Goal: Information Seeking & Learning: Learn about a topic

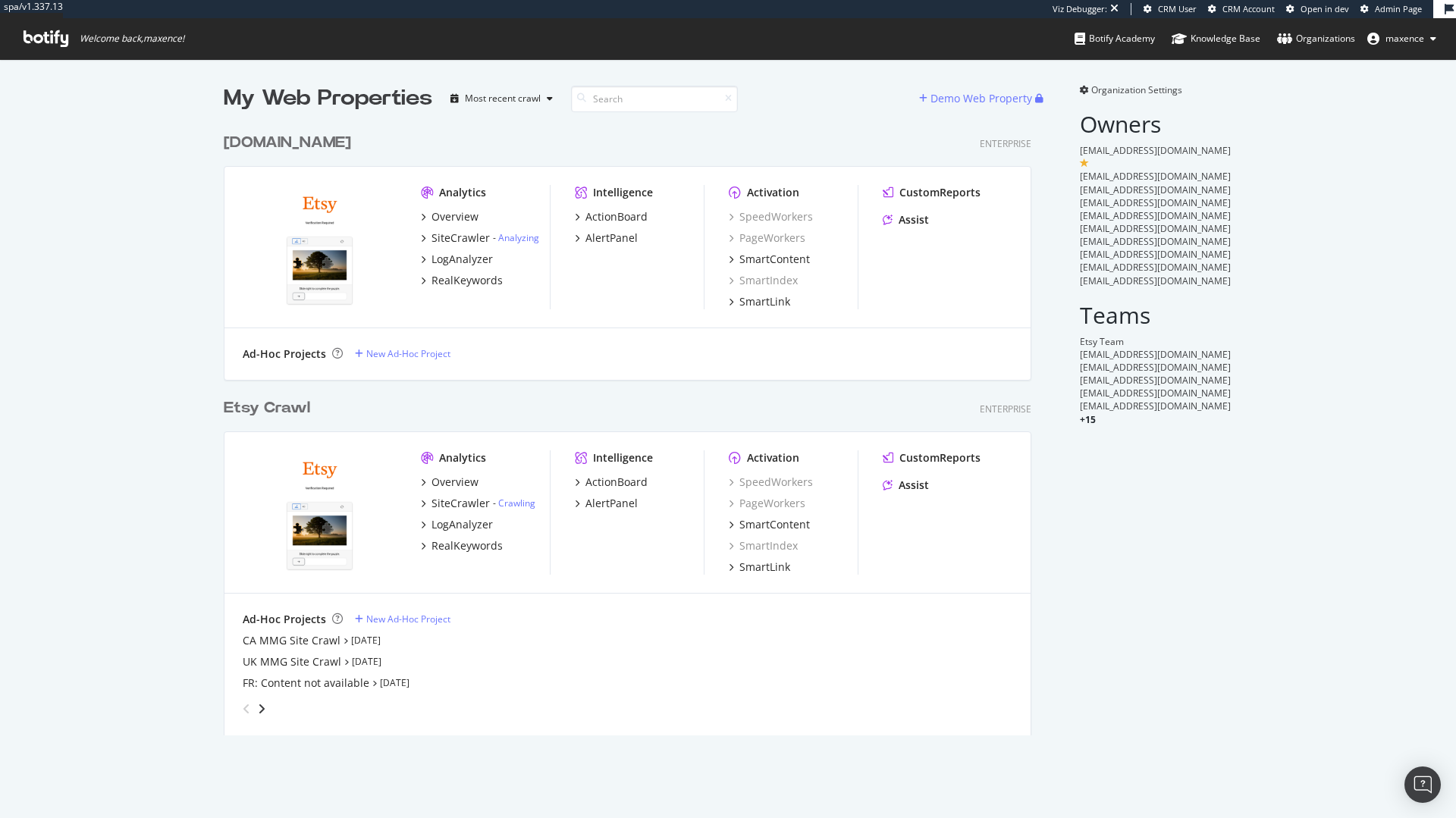
scroll to position [610, 808]
click at [225, 395] on div "Etsy Crawl Enterprise Analytics Overview SiteCrawler - Crawling LogAnalyzer Rea…" at bounding box center [633, 557] width 820 height 357
click at [237, 399] on div "Etsy Crawl" at bounding box center [266, 408] width 86 height 22
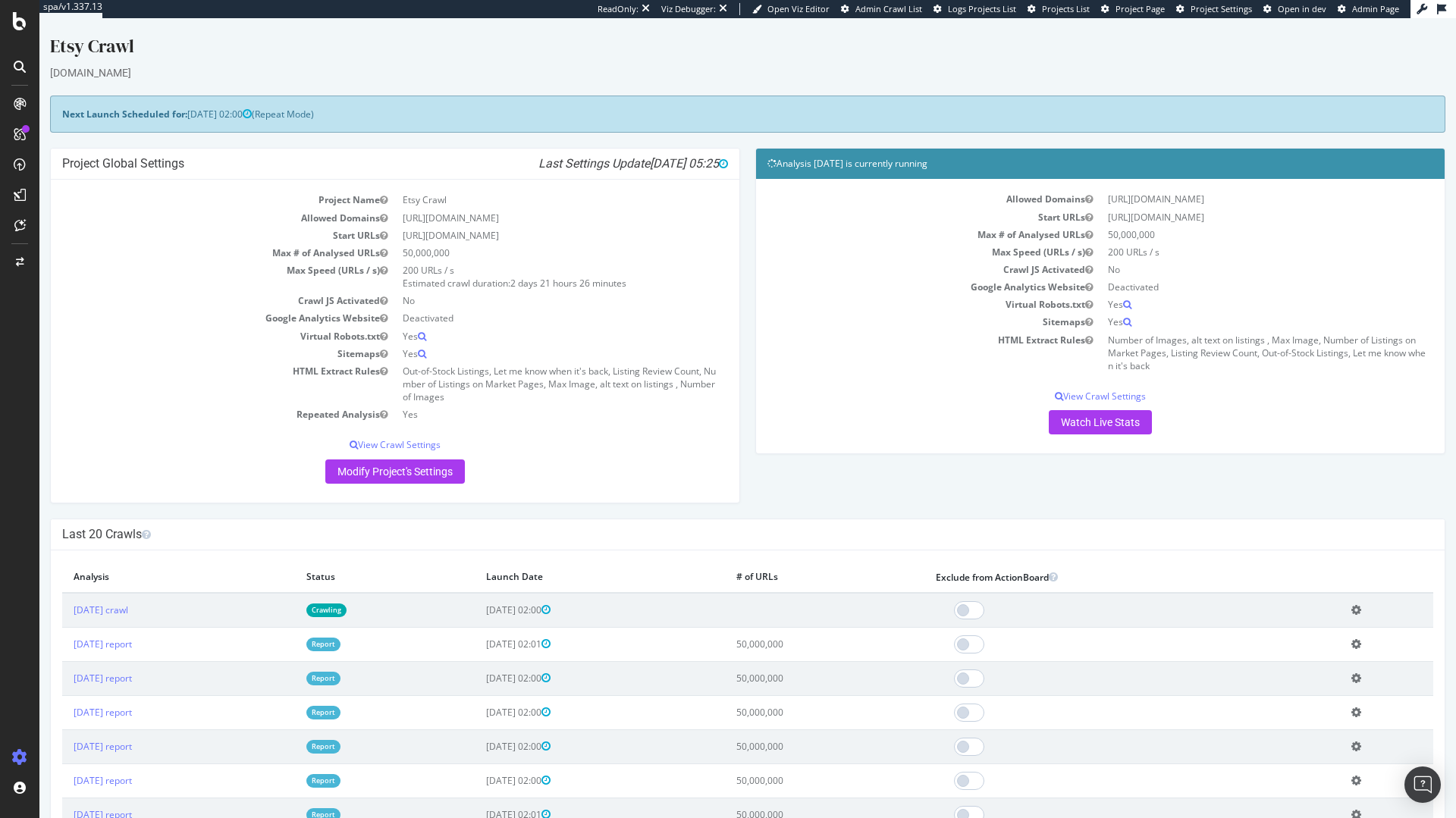
click at [1146, 10] on span "Project Page" at bounding box center [1140, 9] width 49 height 12
click at [1125, 9] on span "Project Page" at bounding box center [1140, 9] width 49 height 12
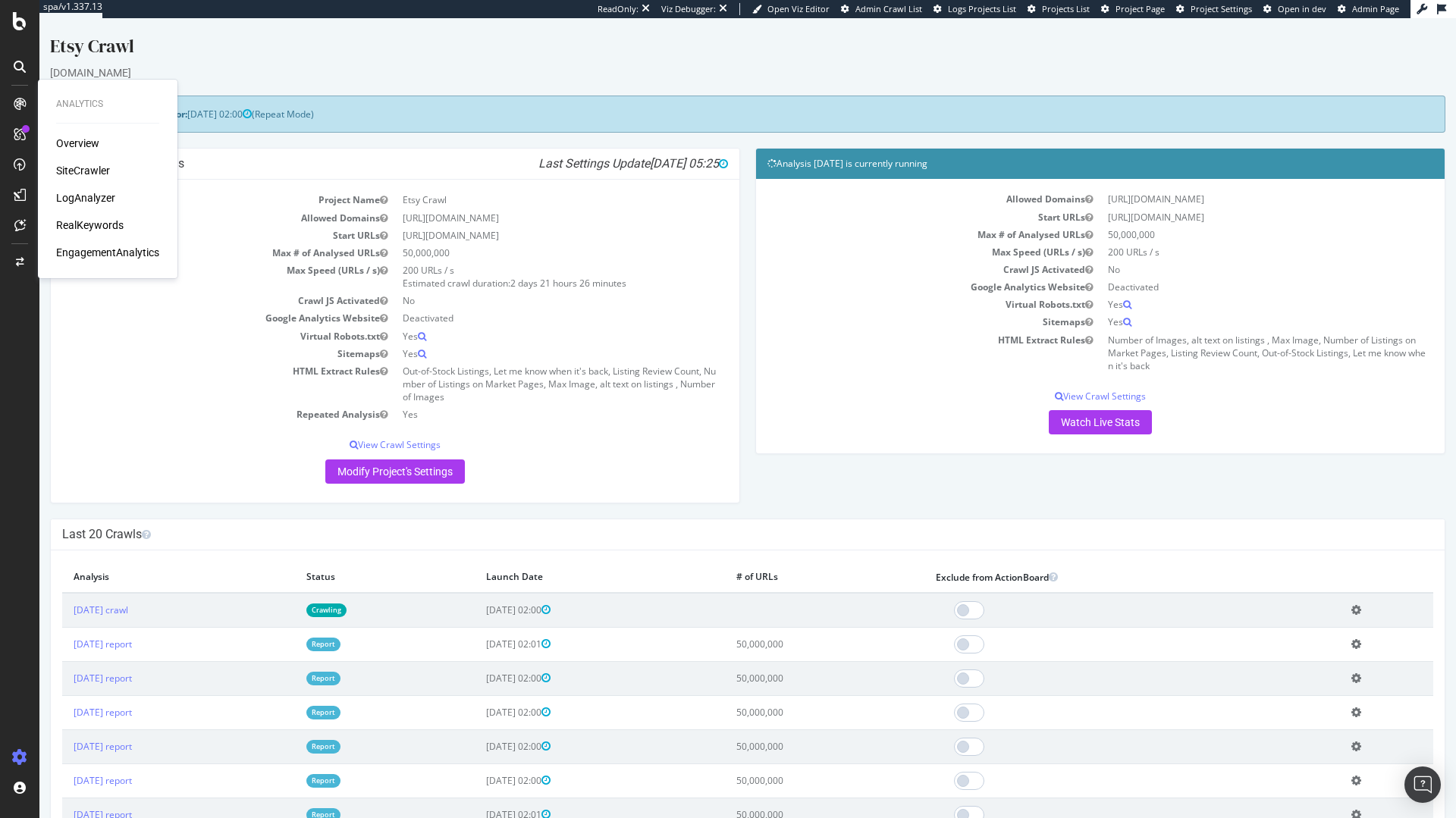
click at [97, 200] on div "LogAnalyzer" at bounding box center [85, 198] width 59 height 15
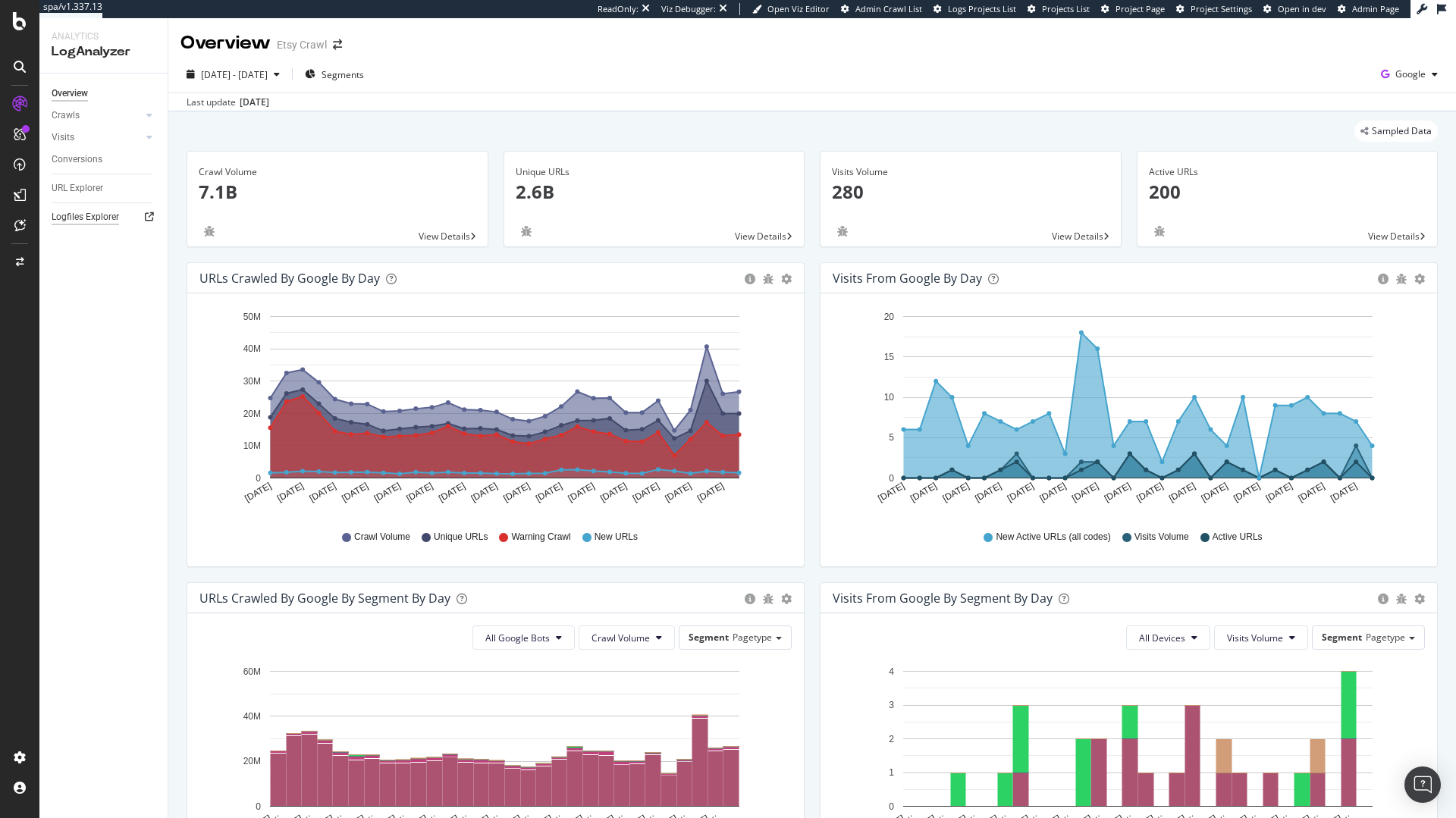
click at [102, 217] on div "Logfiles Explorer" at bounding box center [85, 217] width 68 height 15
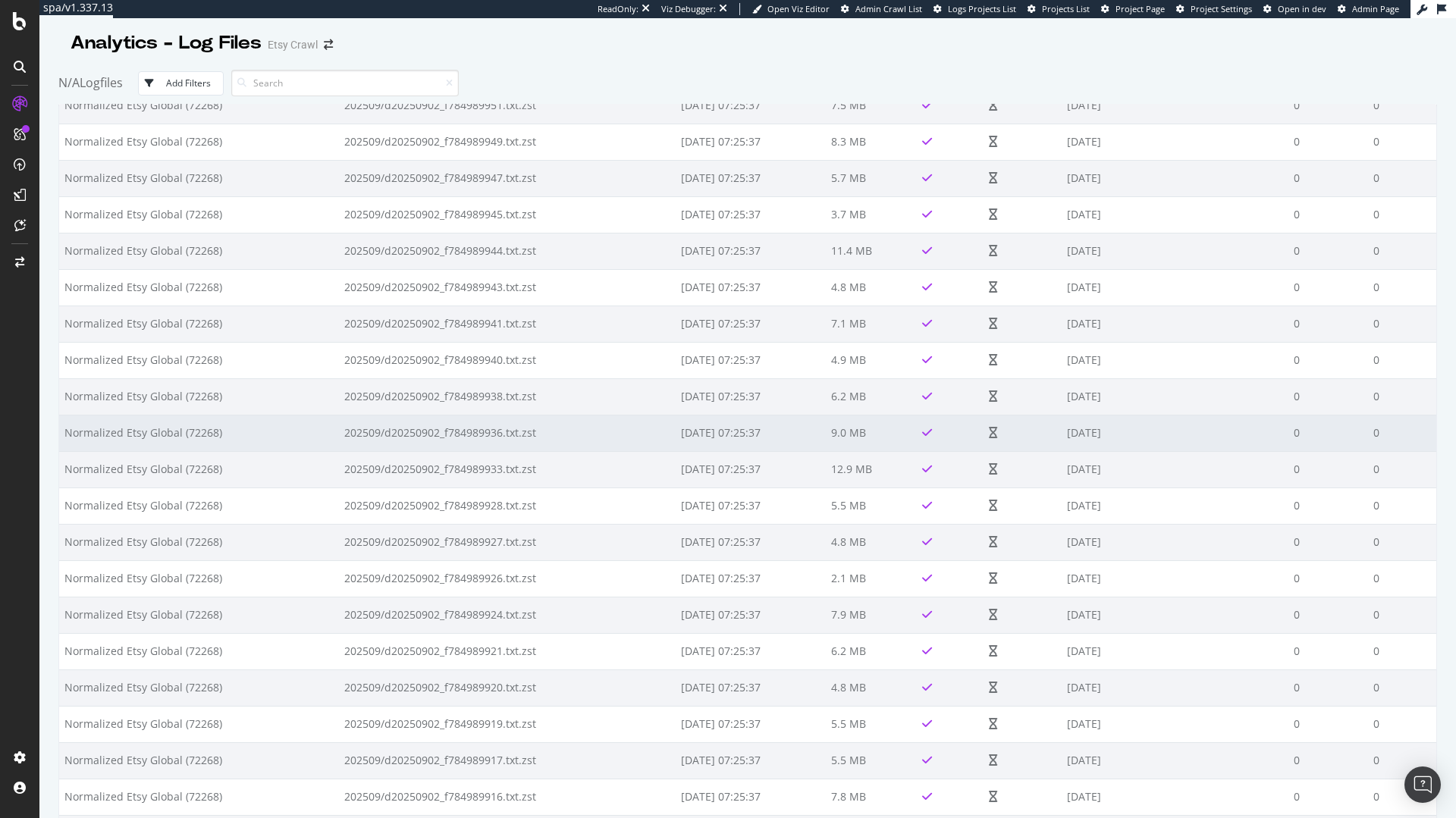
scroll to position [6634, 0]
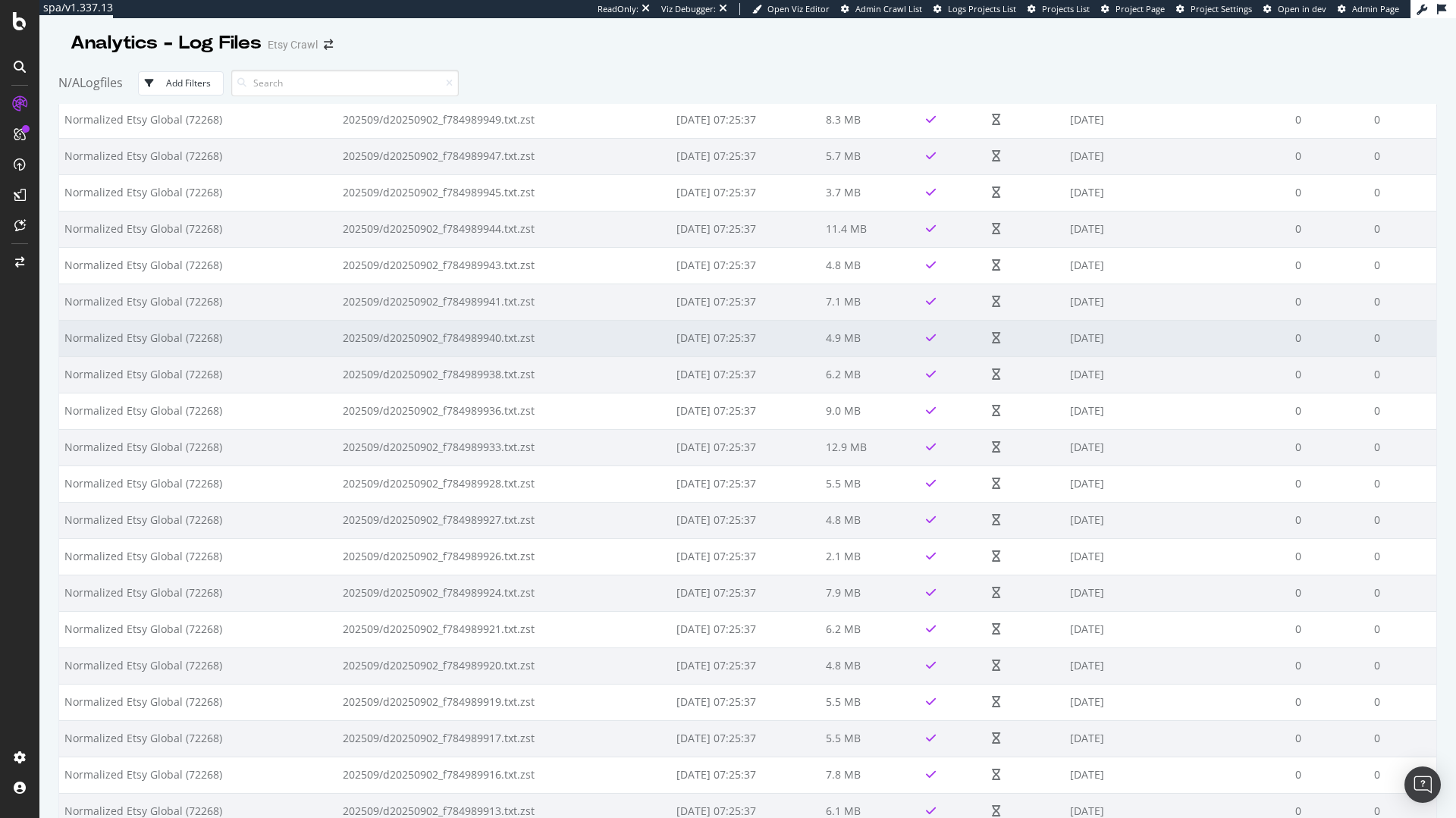
click at [1056, 327] on td at bounding box center [1025, 338] width 77 height 37
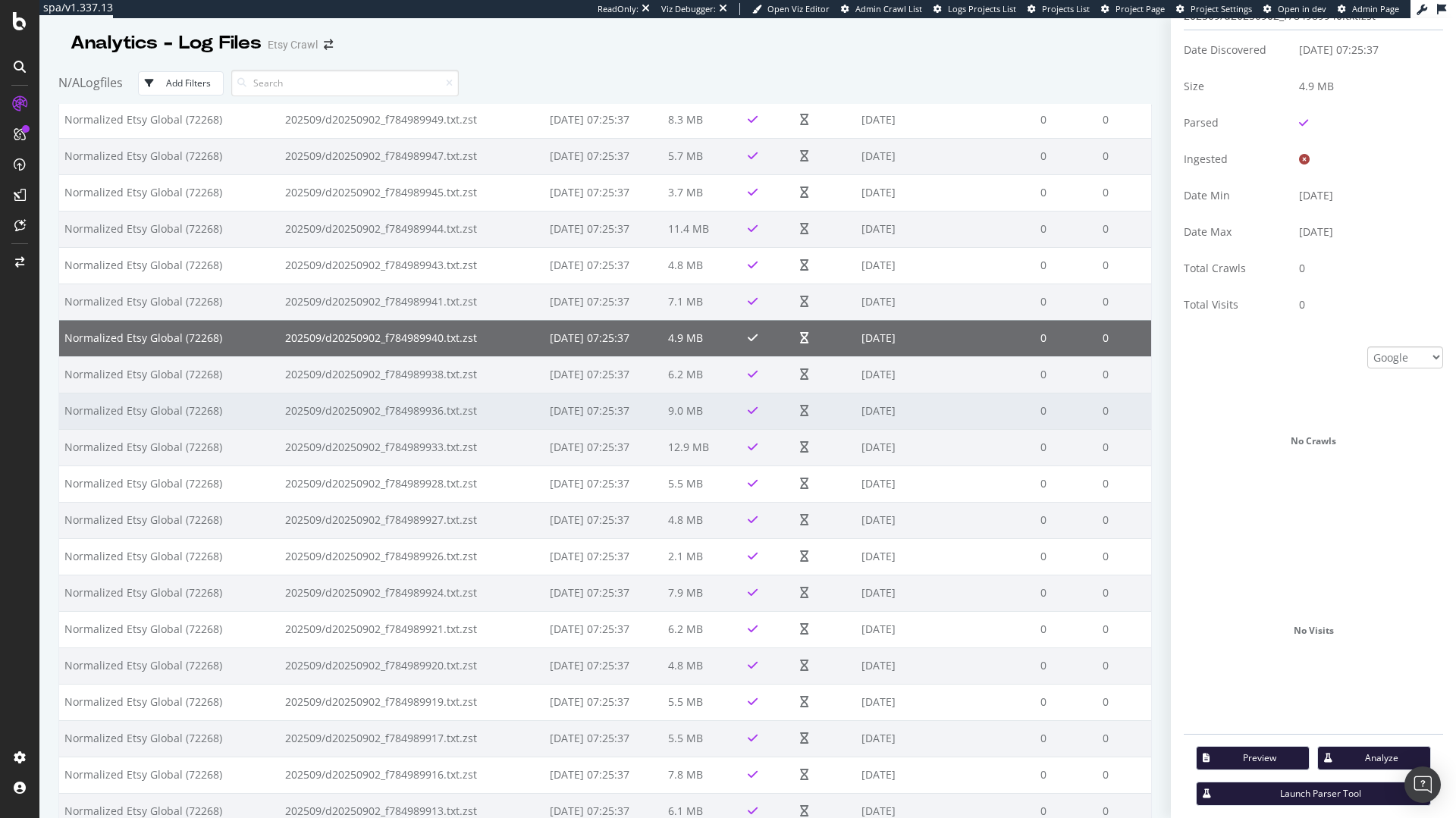
scroll to position [209, 0]
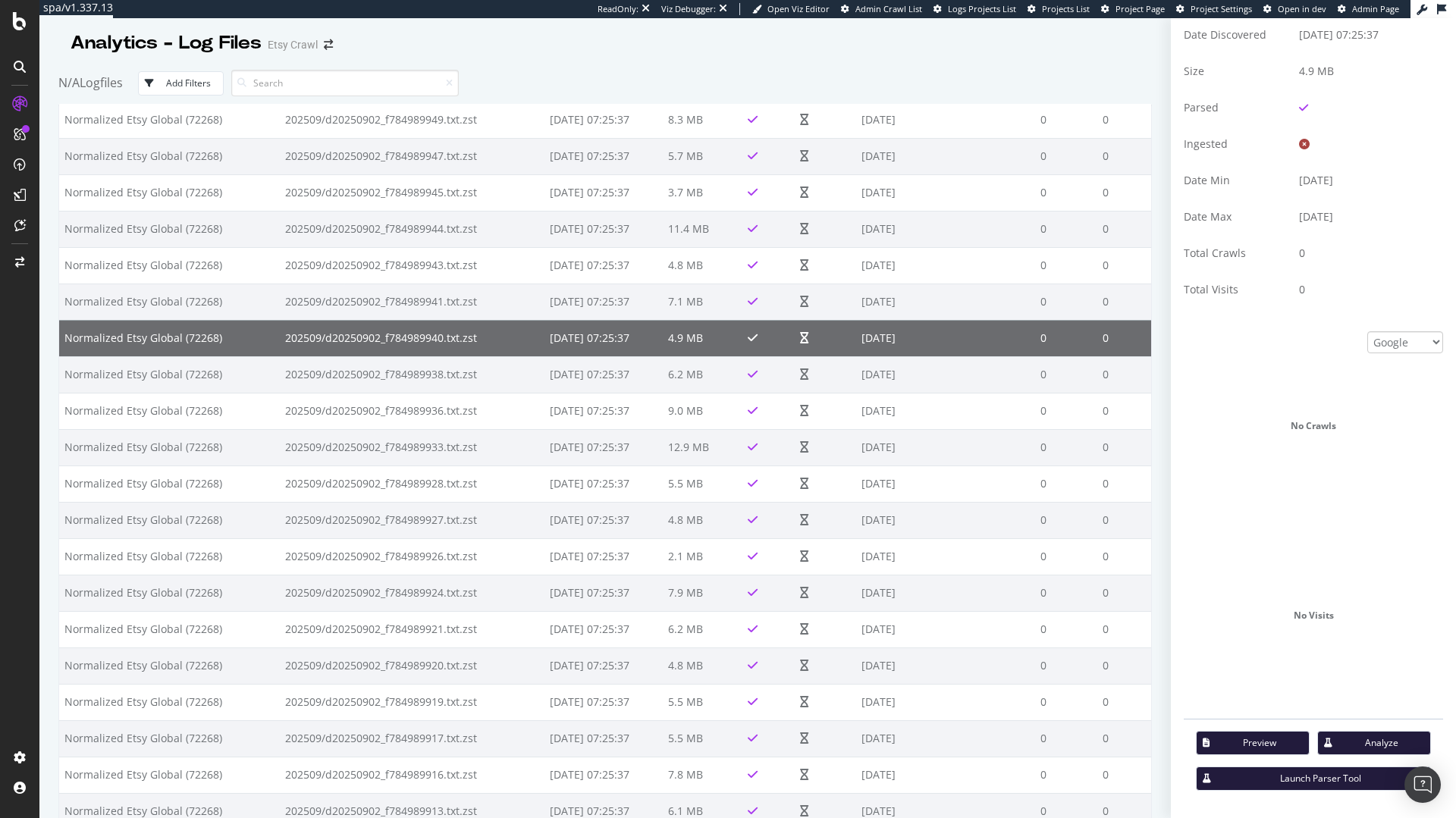
drag, startPoint x: 1147, startPoint y: 599, endPoint x: 1139, endPoint y: 611, distance: 14.4
click at [1138, 617] on div "Analytics - Log Files Etsy Crawl N/A Logfiles Add Filters Bucket Filename Date …" at bounding box center [747, 419] width 1416 height 801
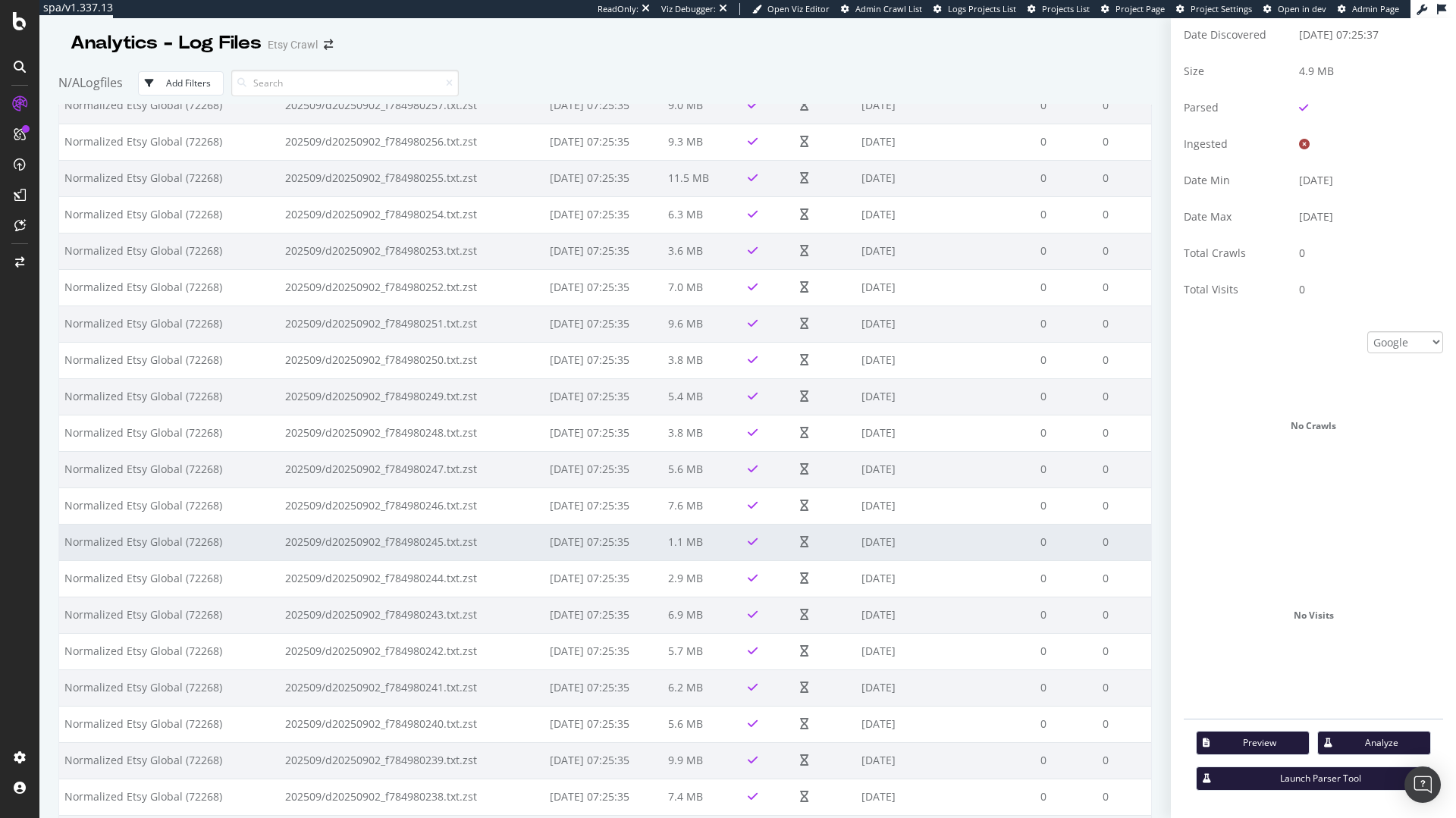
scroll to position [65464, 0]
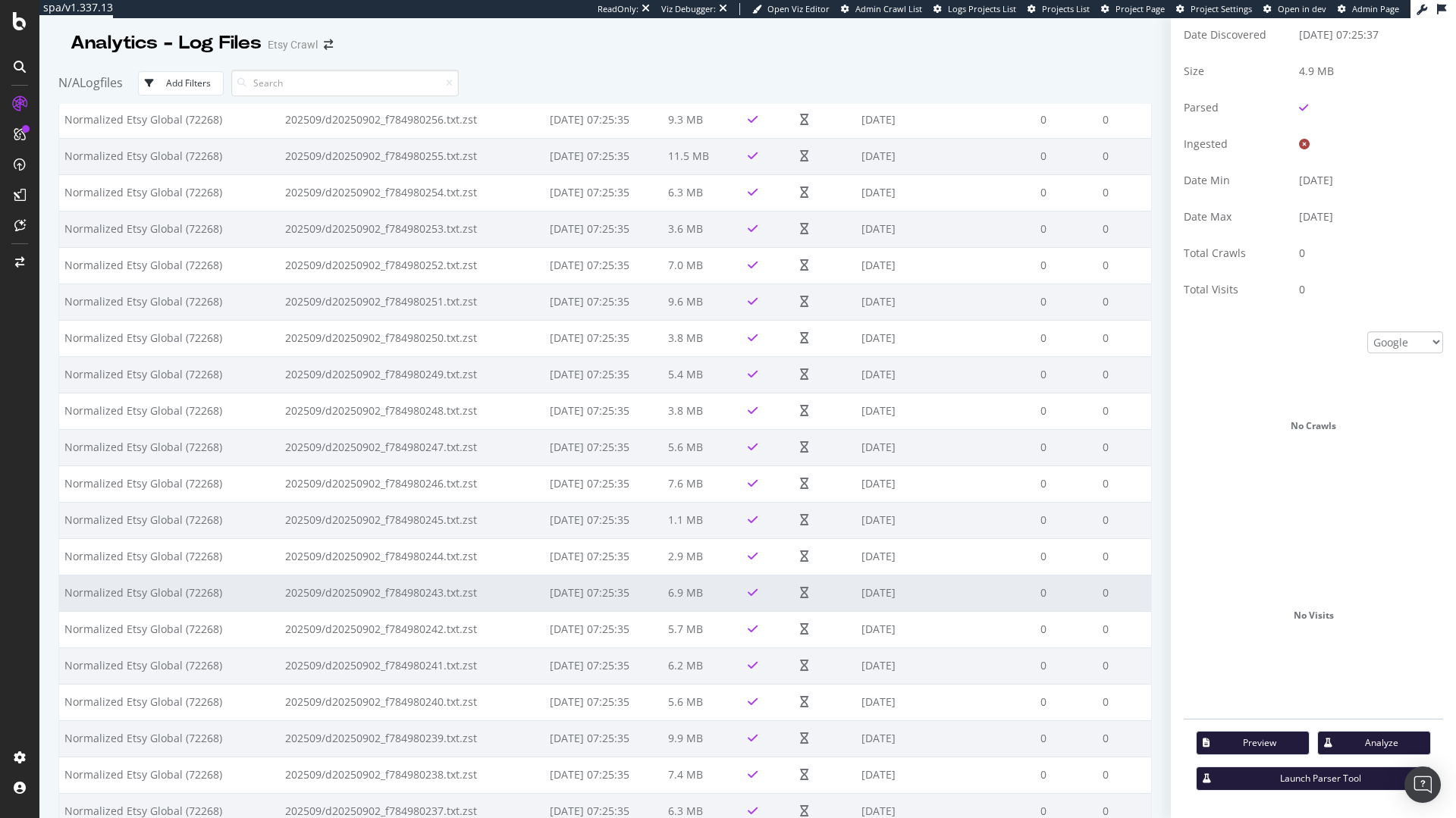
click at [519, 605] on td "202509/d20250902_f784980243.txt.zst" at bounding box center [412, 594] width 266 height 37
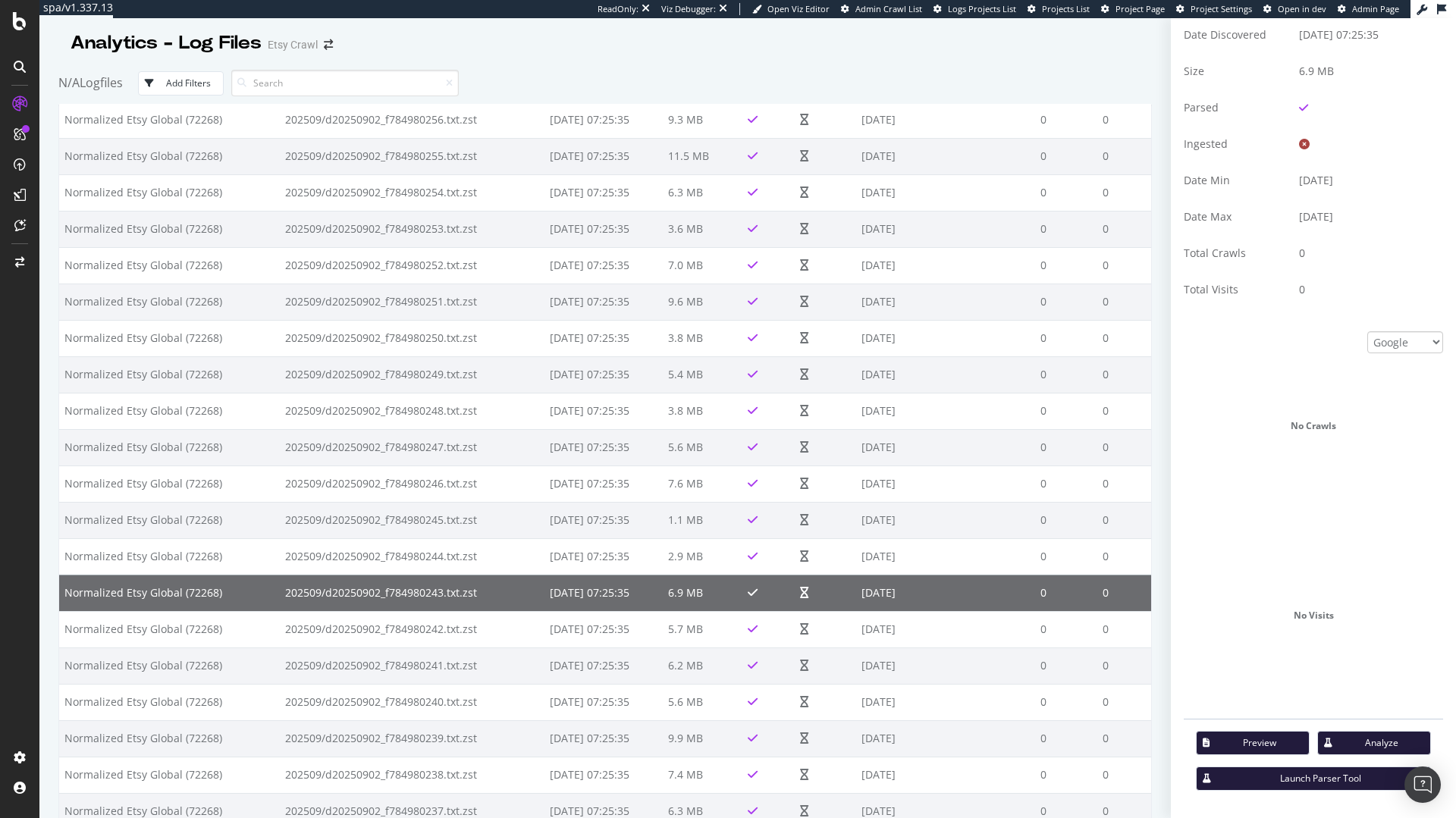
click at [1247, 749] on div "Preview" at bounding box center [1247, 744] width 101 height 14
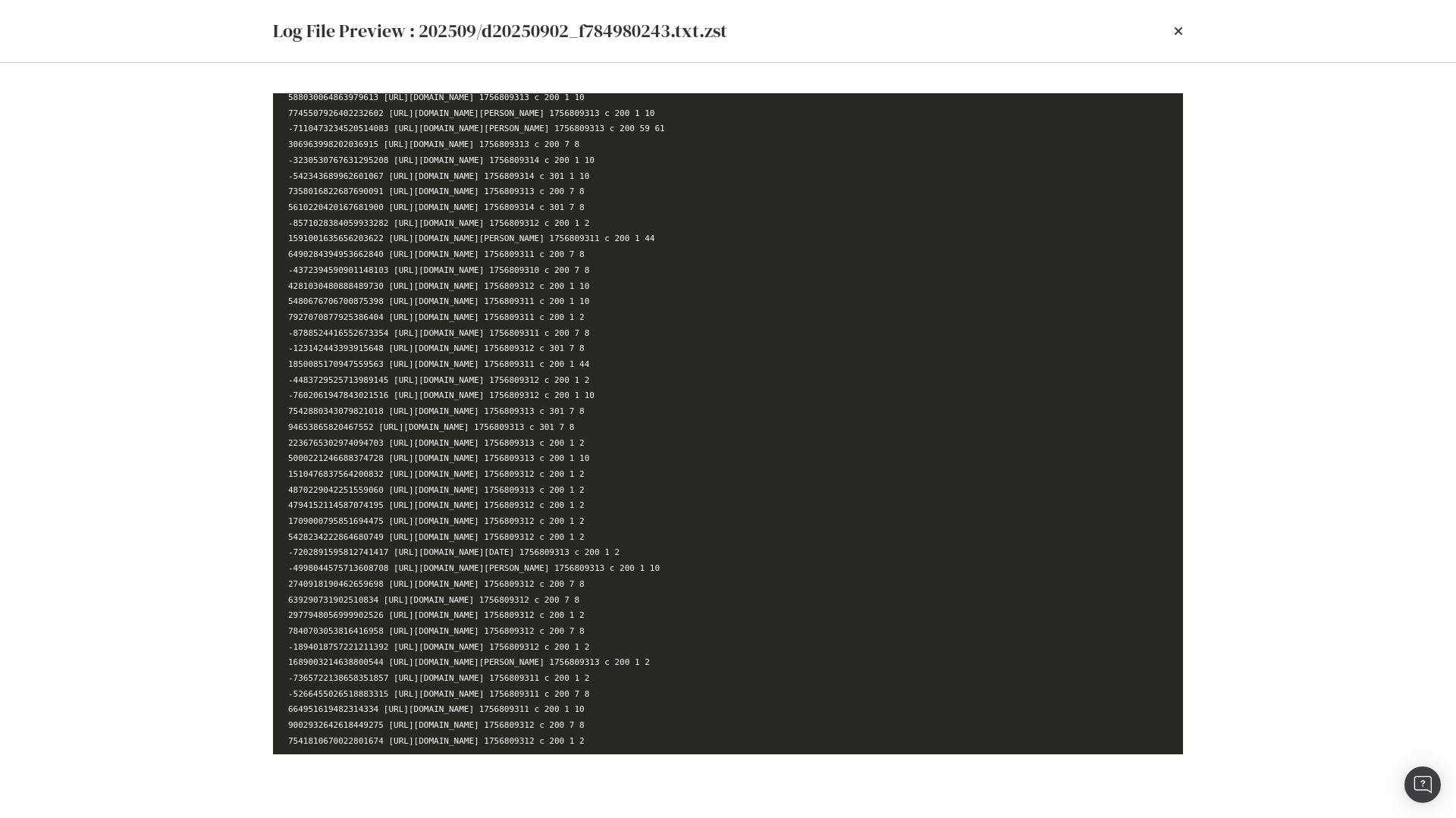
scroll to position [32425, 0]
click at [1278, 380] on div "Log File Preview : 202509/d20250902_f784980243.txt.zst 1927252532049695311 [URL…" at bounding box center [728, 409] width 1456 height 818
click at [1180, 30] on icon "times" at bounding box center [1178, 31] width 9 height 13
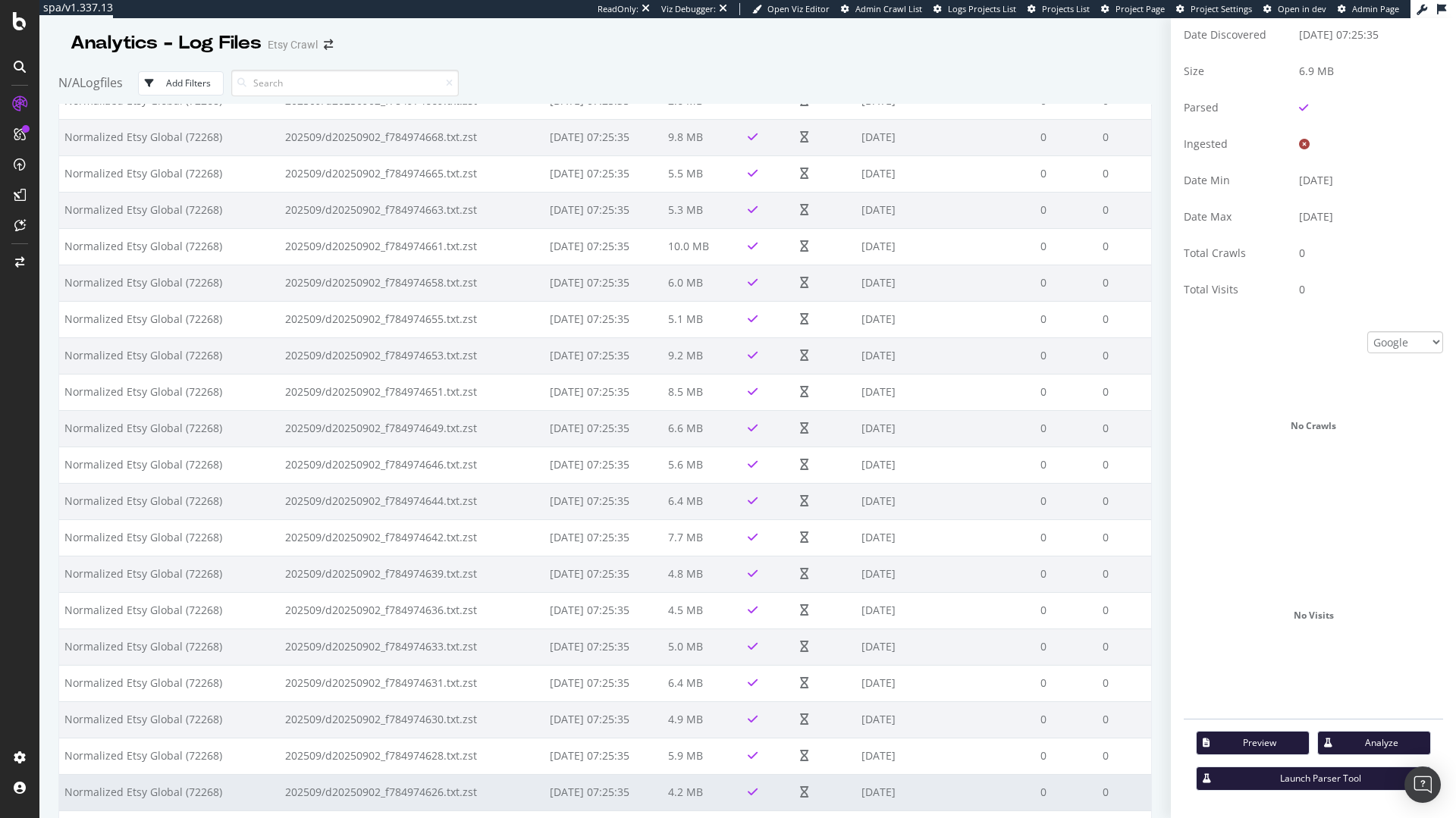
scroll to position [87504, 0]
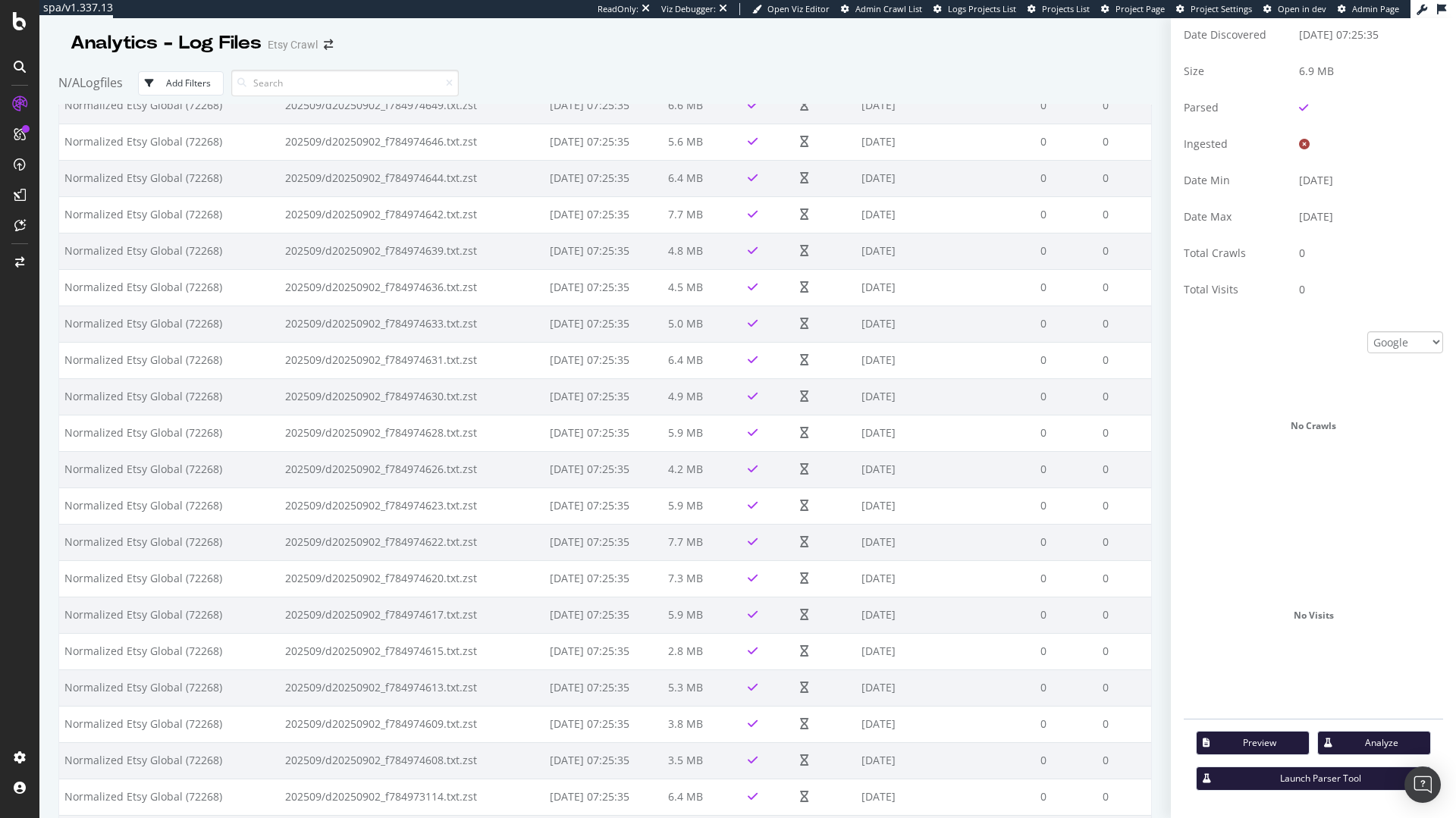
click at [191, 84] on div "Add Filters" at bounding box center [189, 82] width 44 height 13
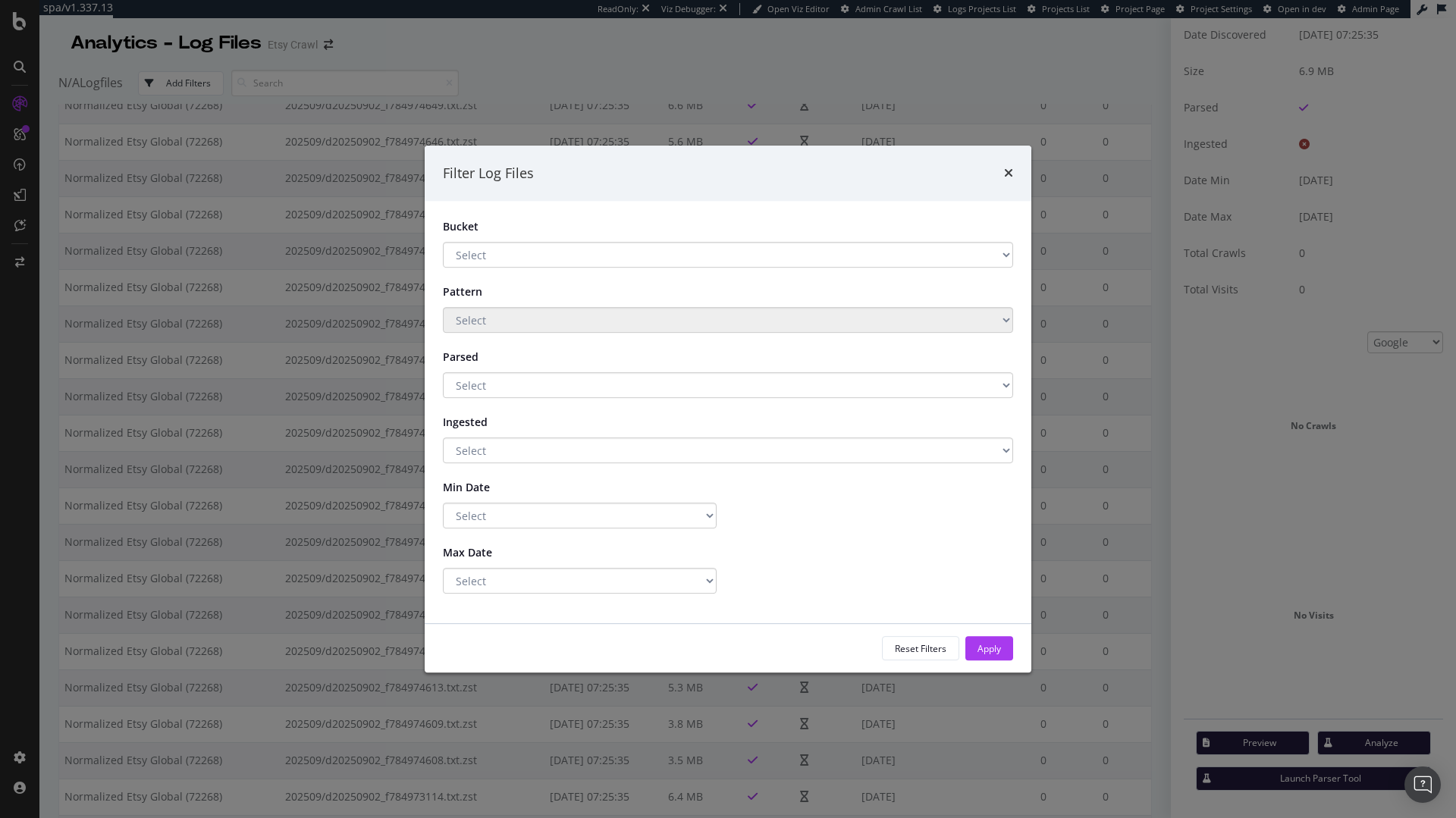
click at [786, 187] on div "Filter Log Files Bucket Select Normalized Etsy Global (72268) Main Storage 2 Ar…" at bounding box center [728, 410] width 607 height 528
click at [543, 446] on form "Bucket Select Normalized Etsy Global (72268) Main Storage 2 Archive Main Storag…" at bounding box center [728, 406] width 570 height 374
click at [543, 449] on select "Select Yes No" at bounding box center [728, 451] width 570 height 26
click at [529, 534] on form "Bucket Select Normalized Etsy Global (72268) Main Storage 2 Archive Main Storag…" at bounding box center [728, 406] width 570 height 374
select select "eq"
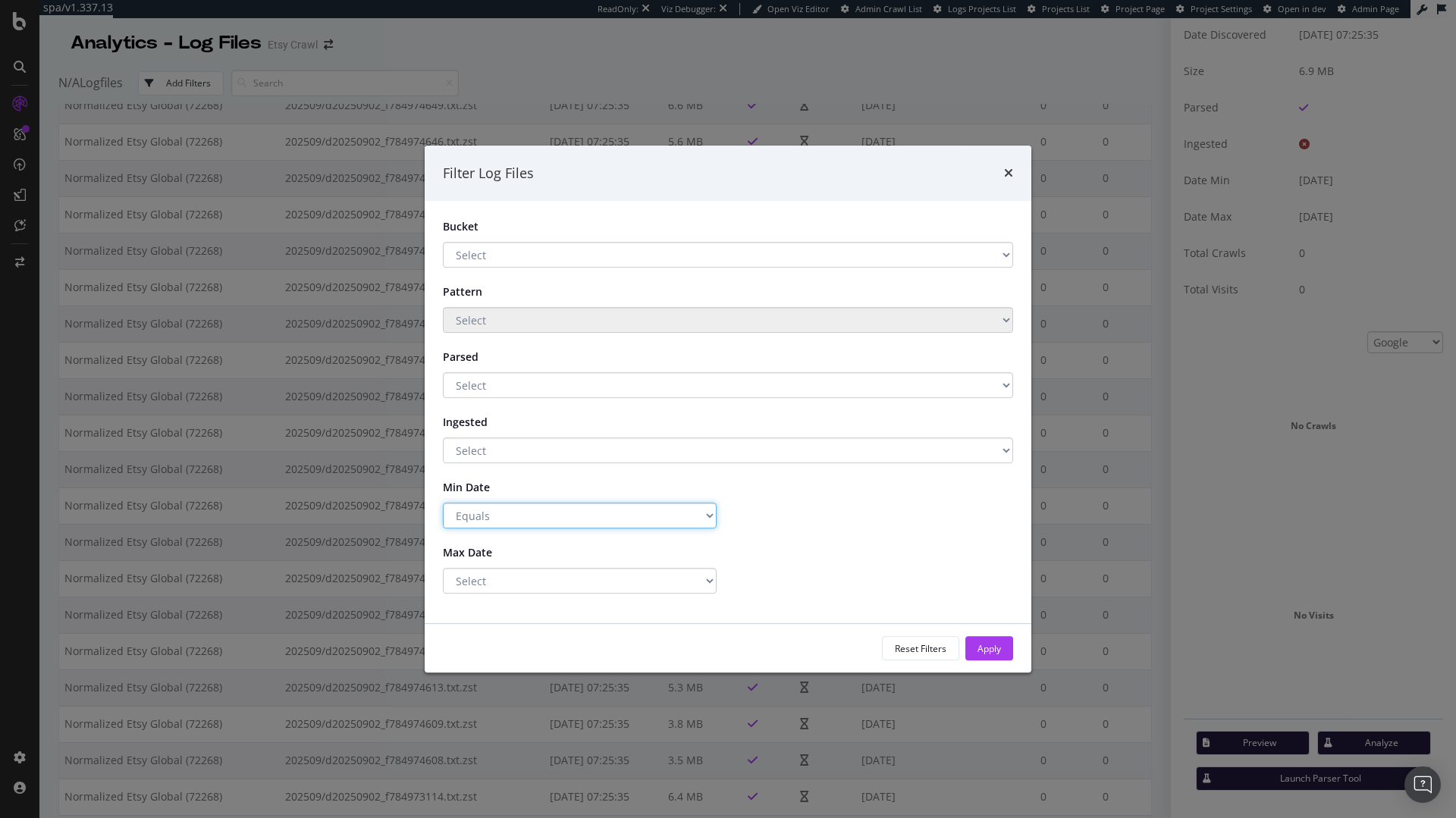
click at [443, 503] on select "Select Greater Than or equals Less Than or equals Equals" at bounding box center [579, 515] width 274 height 26
click at [821, 521] on input "[DATE]" at bounding box center [876, 515] width 274 height 26
type input "[DATE]"
click at [778, 522] on input "[DATE]" at bounding box center [876, 515] width 274 height 26
click at [835, 520] on input "[DATE]" at bounding box center [876, 515] width 274 height 26
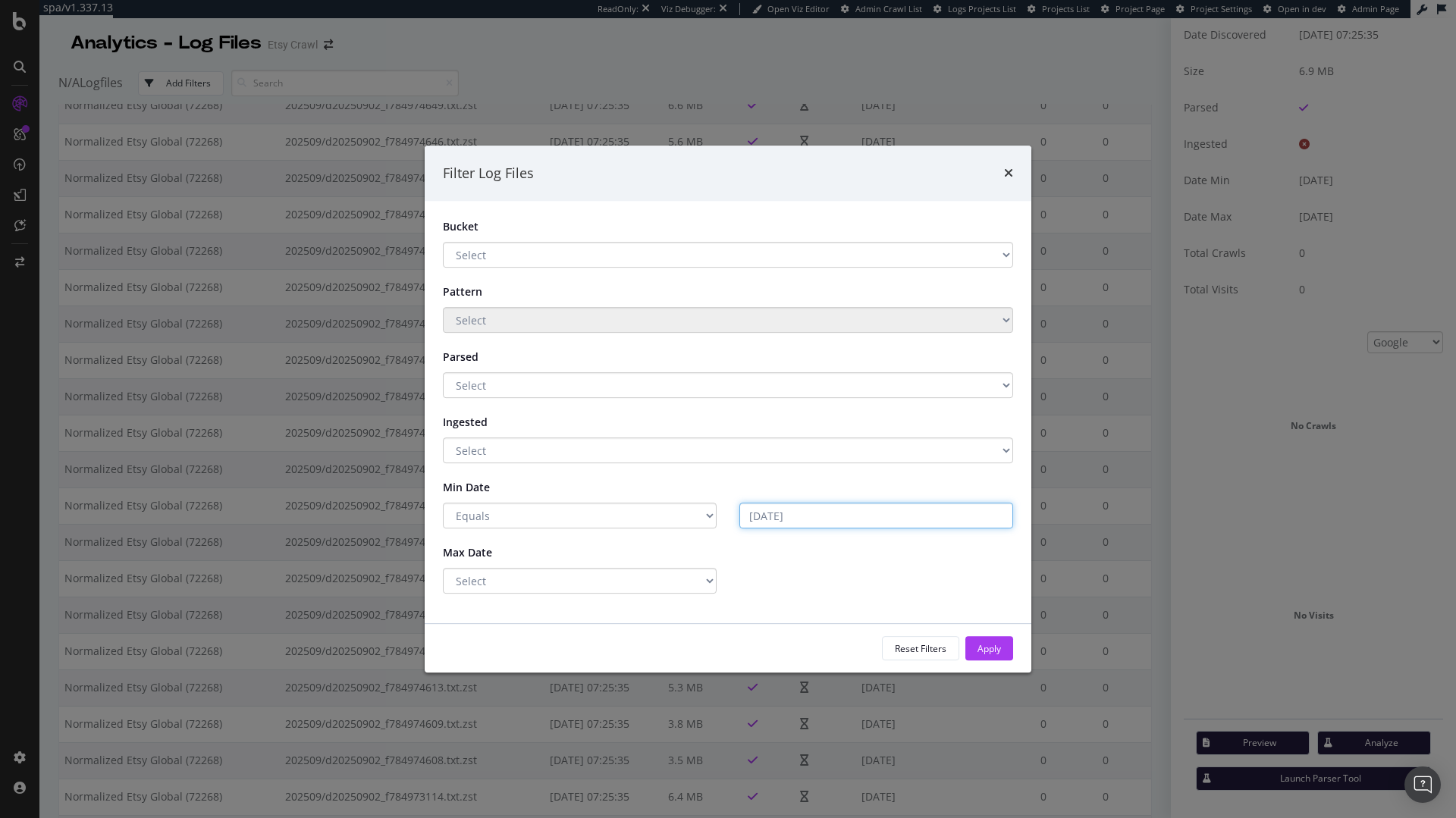
click at [830, 519] on input "[DATE]" at bounding box center [876, 515] width 274 height 26
click at [830, 519] on input "[DATE]" at bounding box center [876, 515] width 274 height 26
click at [842, 578] on div "Select Greater Than or equals Less Than or equals Equals" at bounding box center [727, 581] width 593 height 26
select select "eq"
click at [443, 569] on select "Select Greater Than or equals Less Than or equals Equals" at bounding box center [579, 581] width 274 height 26
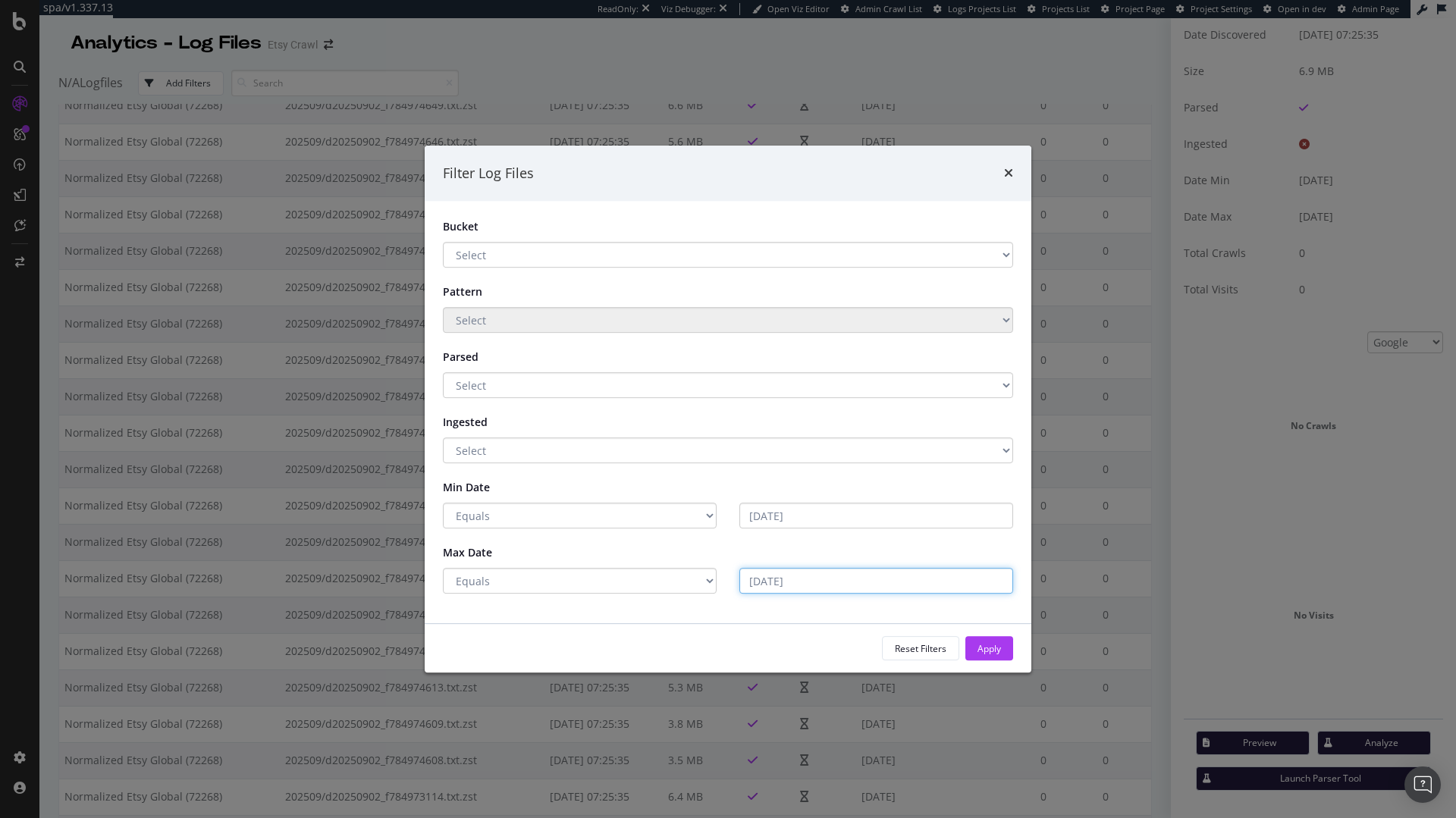
click at [803, 582] on input "[DATE]" at bounding box center [876, 581] width 274 height 26
type input "[DATE]"
click at [927, 645] on div "Reset Filters" at bounding box center [920, 648] width 51 height 13
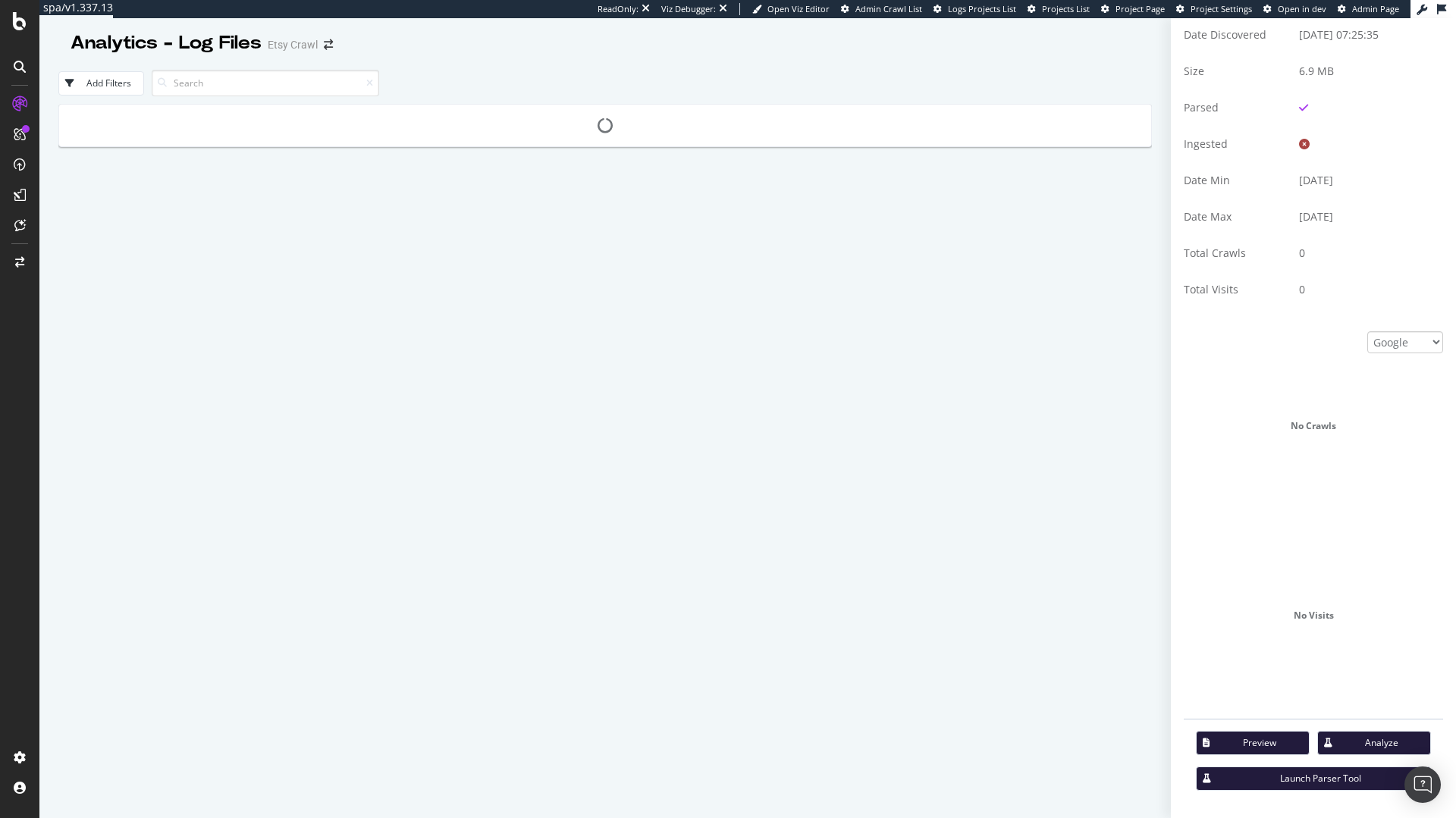
scroll to position [0, 0]
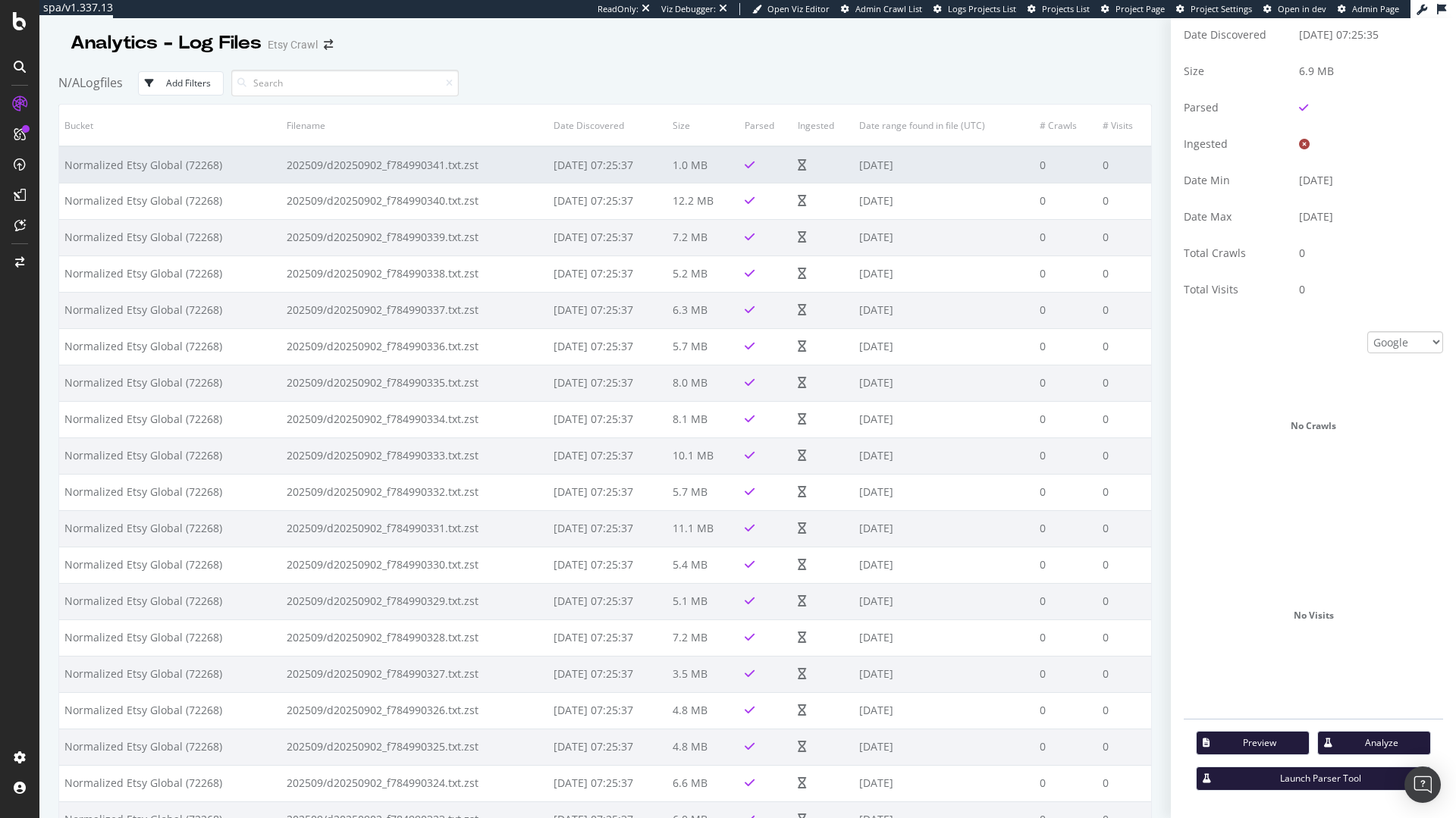
click at [895, 160] on td "[DATE]" at bounding box center [944, 164] width 180 height 37
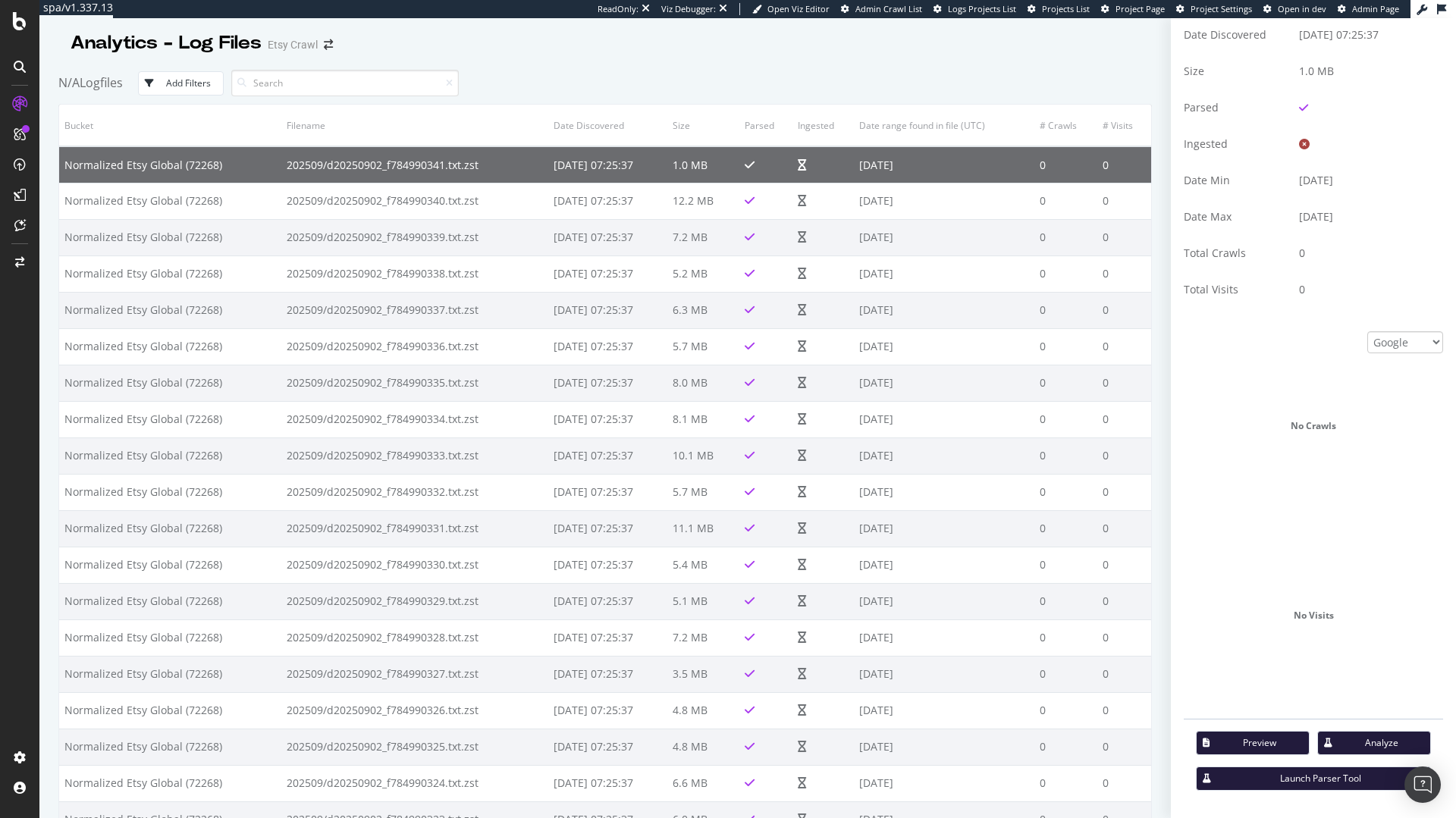
click at [184, 79] on div "Add Filters" at bounding box center [189, 82] width 44 height 13
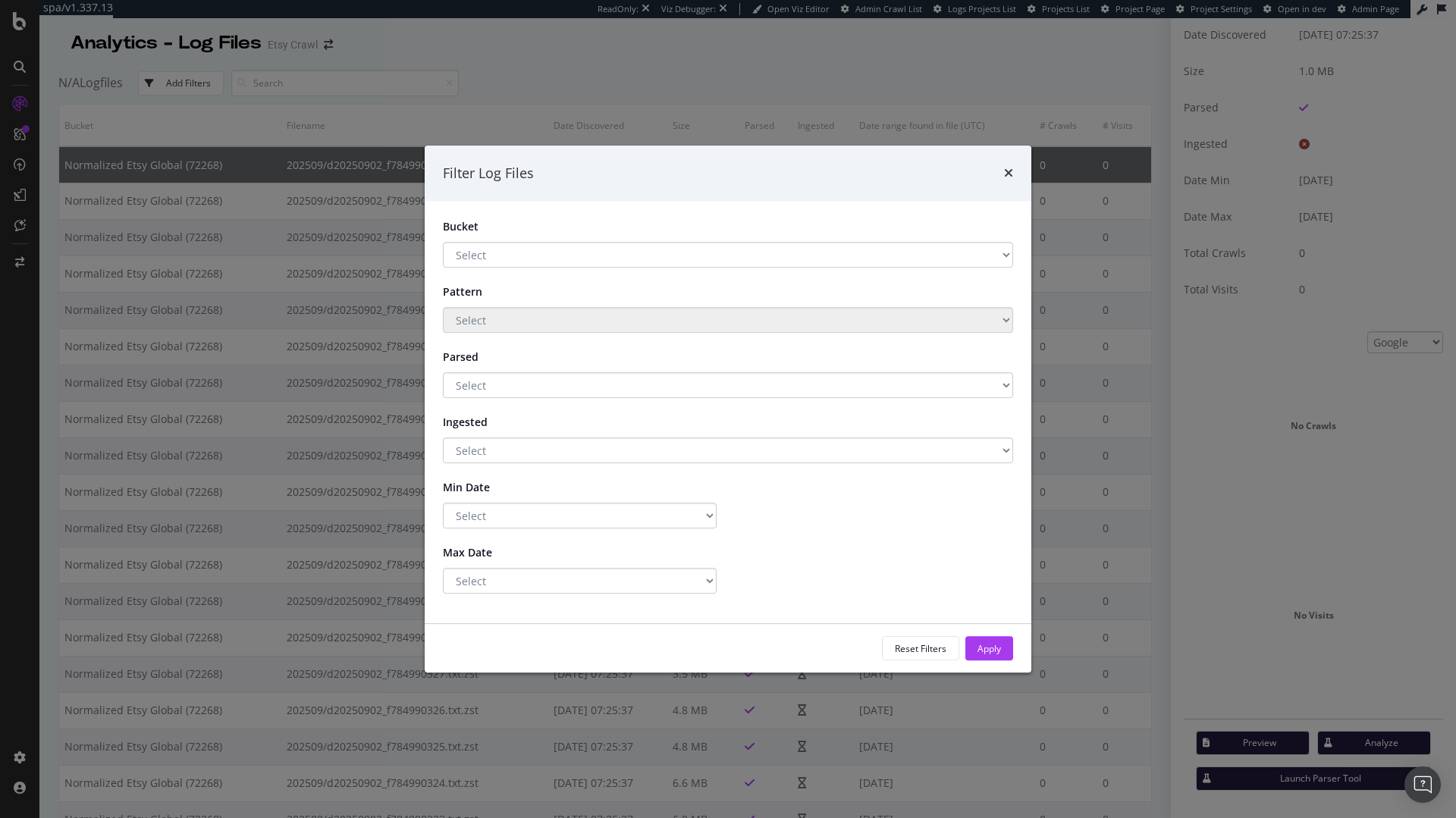
select select "6b180229-662a-480a-930b-dbe6dac02385"
click at [443, 242] on select "Select Normalized Etsy Global (72268) Main Storage 2 Archive Main Storage" at bounding box center [728, 254] width 570 height 26
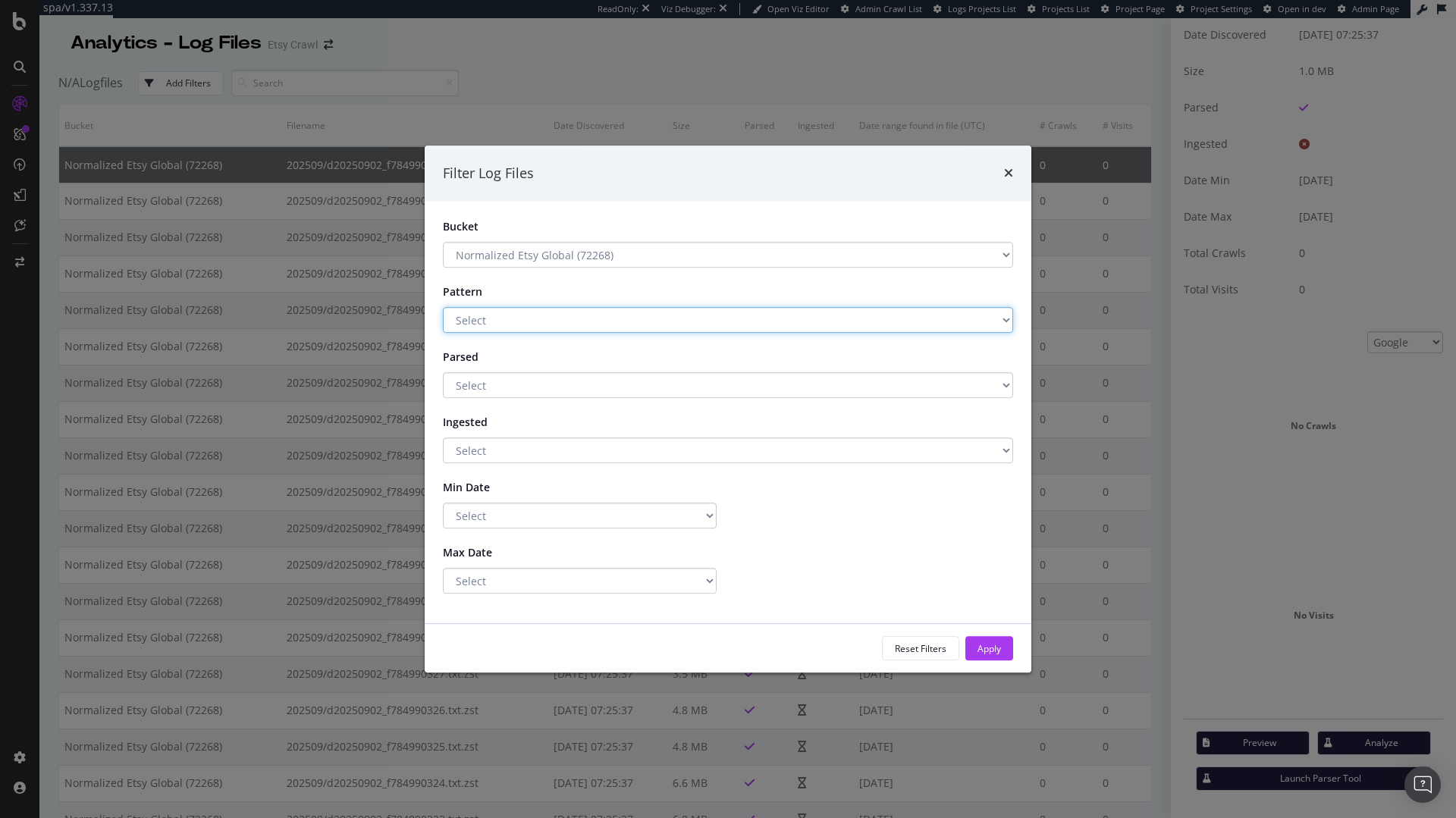
drag, startPoint x: 534, startPoint y: 318, endPoint x: 533, endPoint y: 333, distance: 15.0
click at [533, 333] on form "Bucket Select Normalized Etsy Global (72268) Main Storage 2 Archive Main Storag…" at bounding box center [728, 406] width 570 height 374
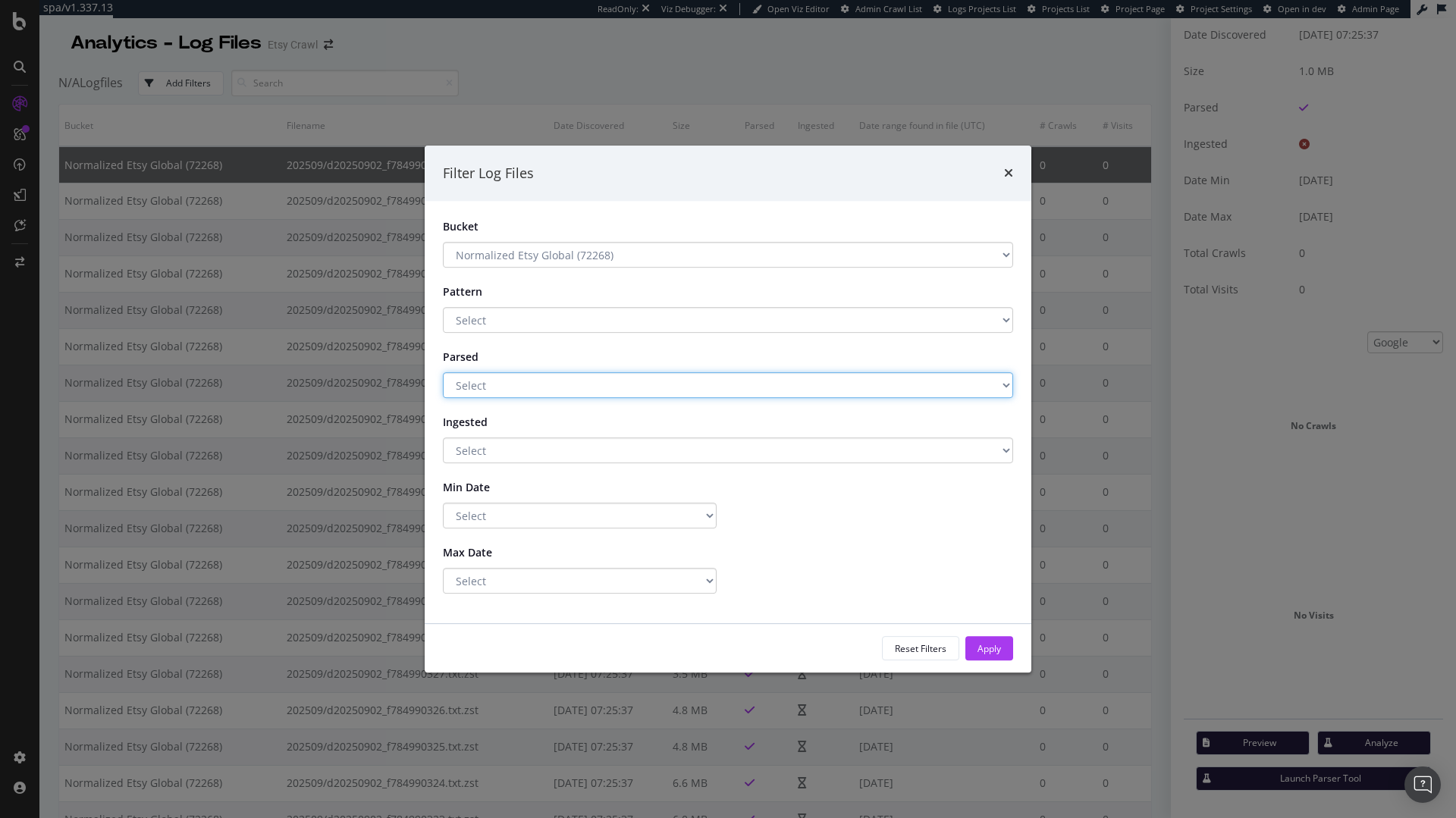
select select "true"
click at [443, 372] on select "Select Yes No" at bounding box center [728, 385] width 570 height 26
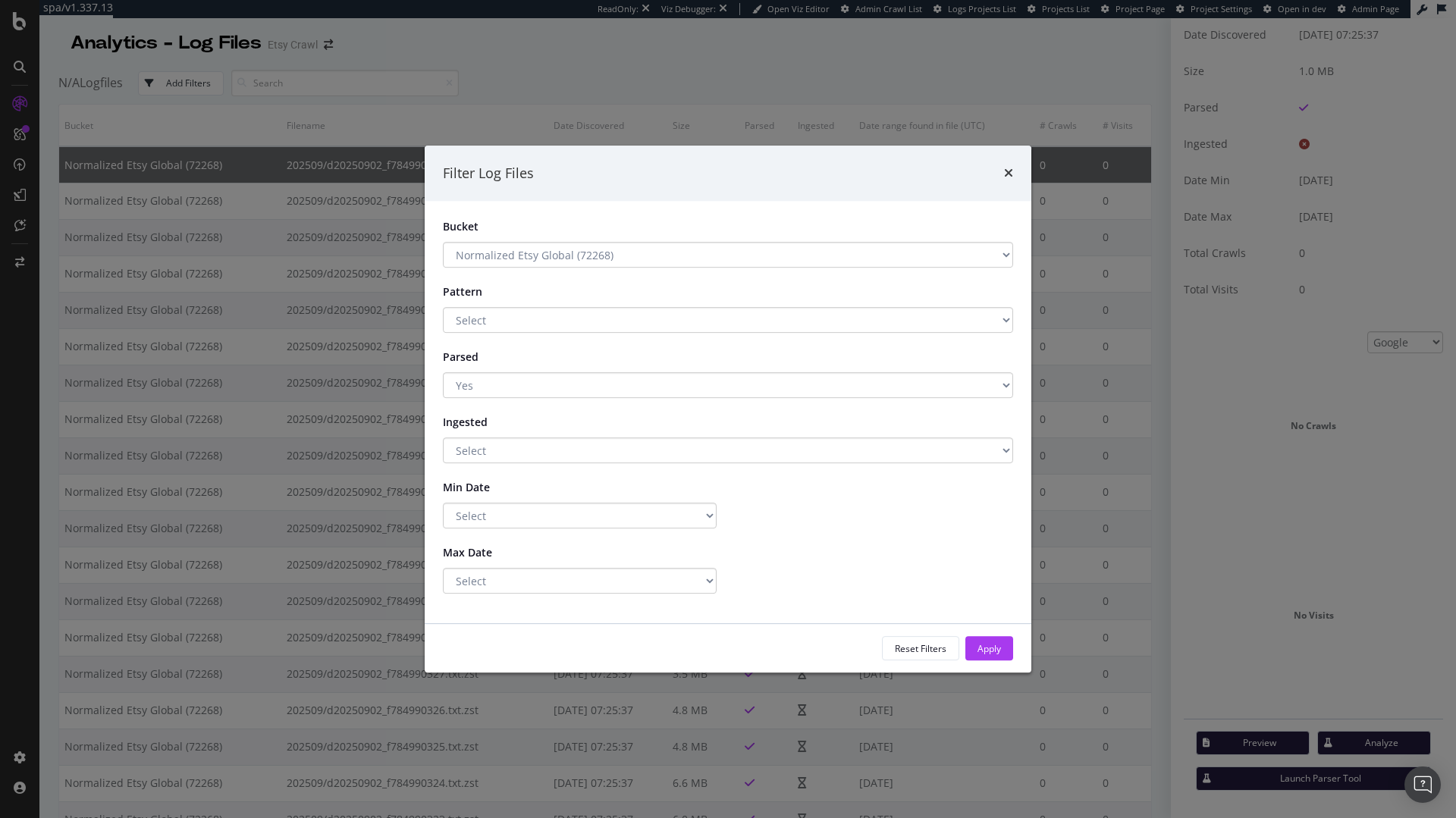
drag, startPoint x: 494, startPoint y: 430, endPoint x: 496, endPoint y: 439, distance: 9.2
click at [494, 434] on div "Ingested Select Yes No" at bounding box center [727, 437] width 593 height 54
select select "true"
click at [443, 438] on select "Select Yes No" at bounding box center [728, 451] width 570 height 26
select select "f1a52465-e371-47b0-b24f-eca2e88328d0"
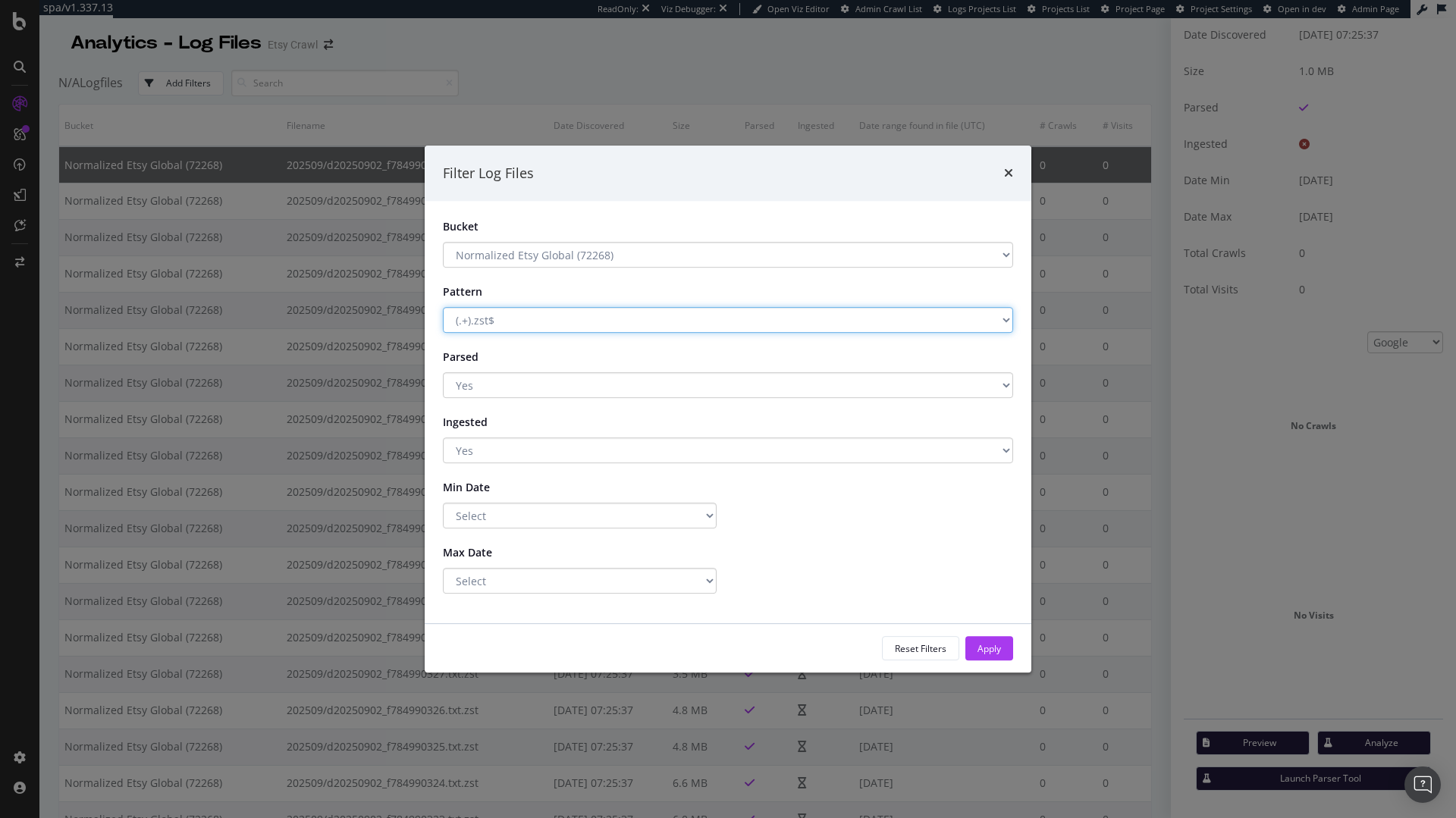
click at [443, 307] on select "Select (.+).zst$ Has a Pattern No Pattern" at bounding box center [728, 320] width 570 height 26
click at [991, 642] on div "Apply" at bounding box center [989, 648] width 23 height 13
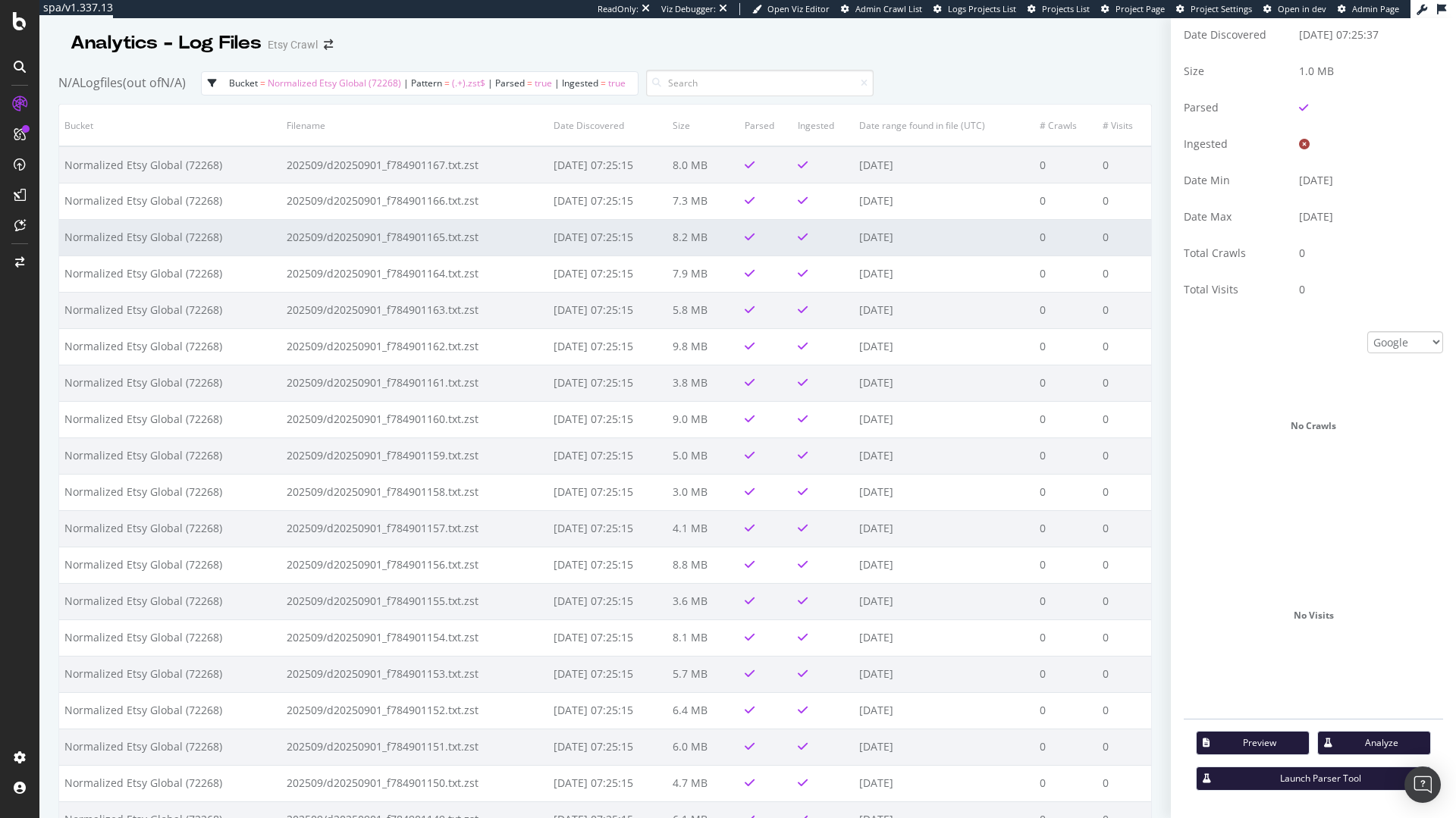
click at [594, 227] on td "[DATE] 07:25:15" at bounding box center [607, 238] width 119 height 37
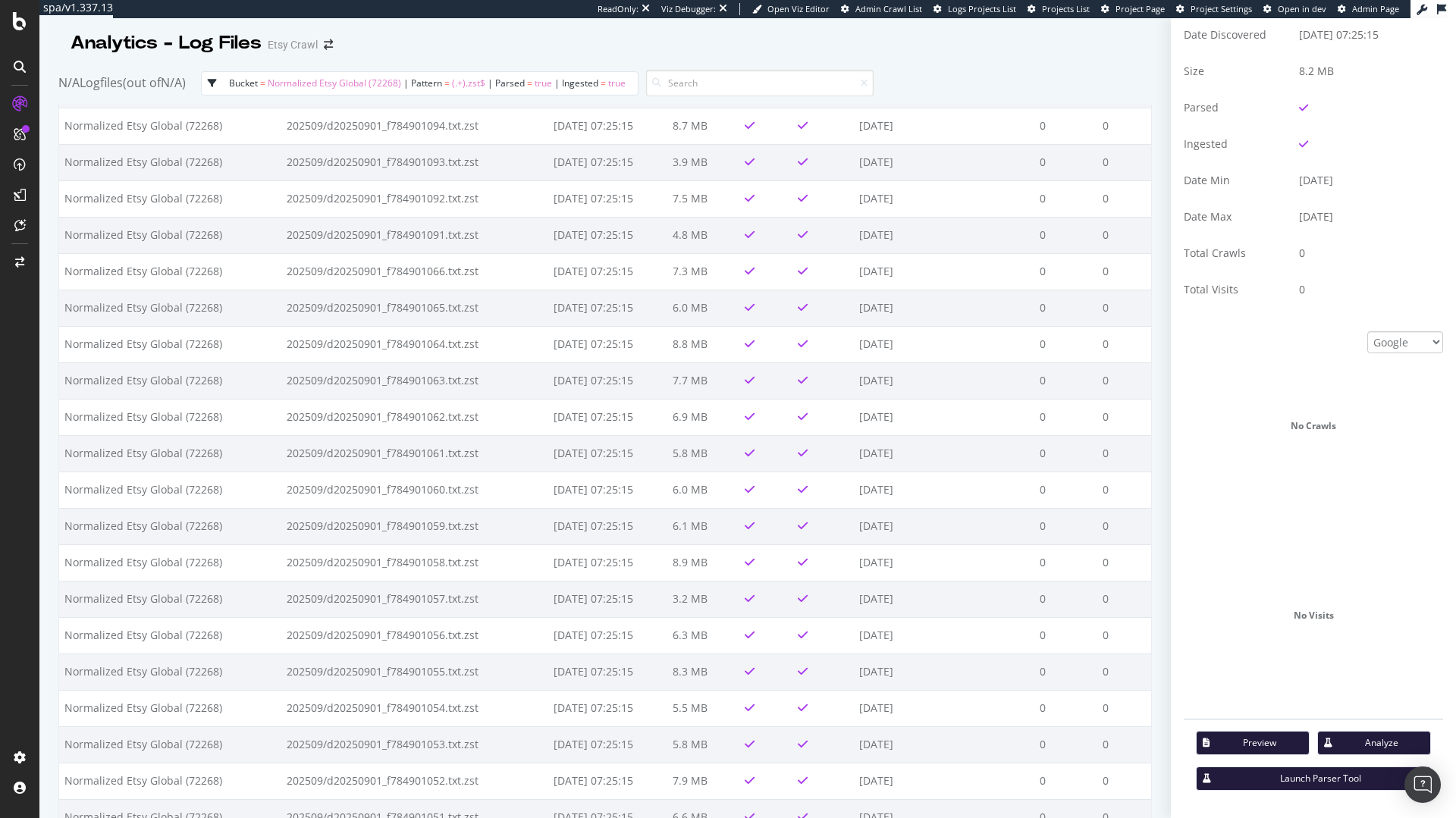
scroll to position [2957, 0]
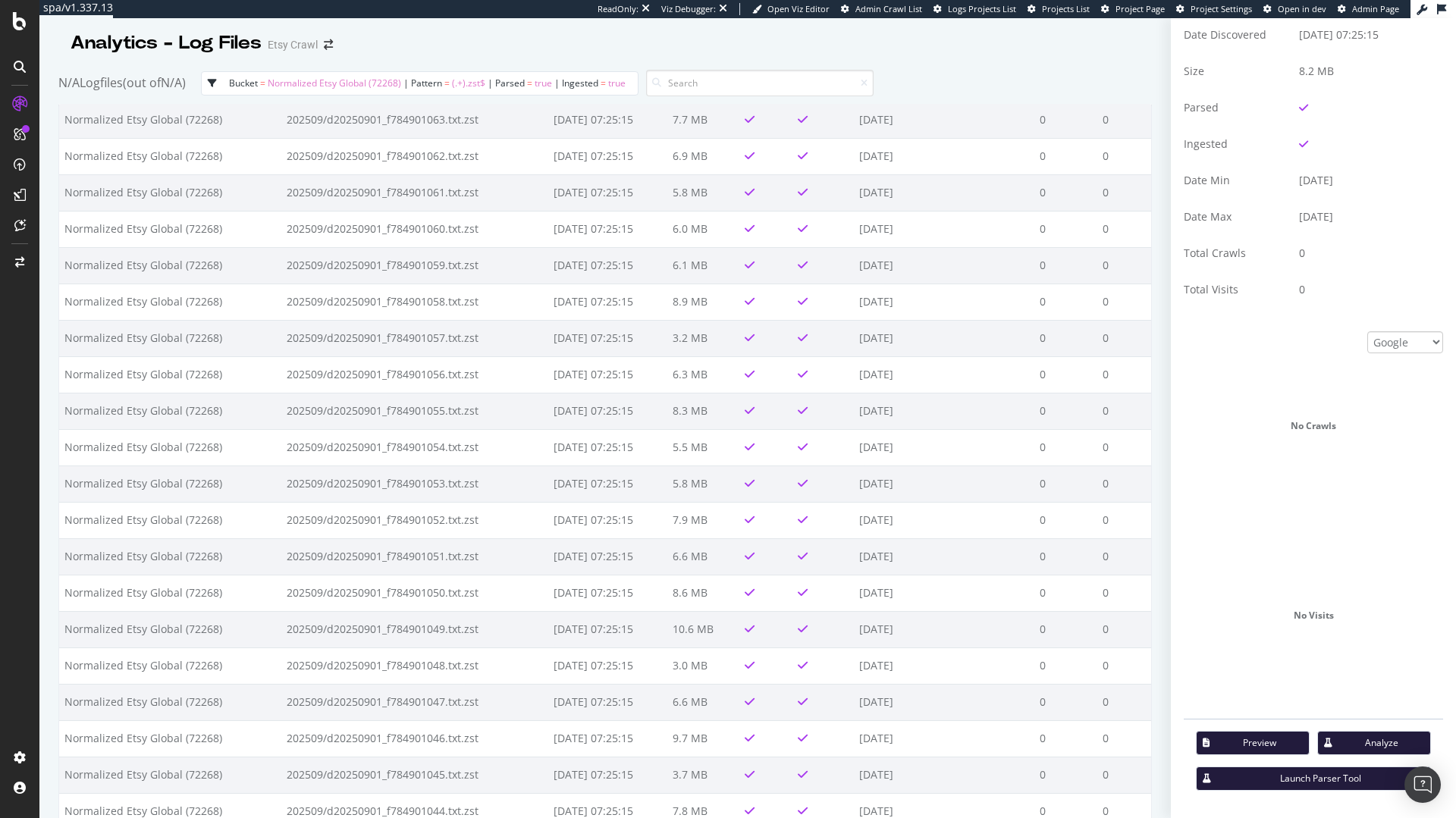
click at [379, 78] on span "Normalized Etsy Global (72268)" at bounding box center [335, 82] width 133 height 13
select select "6b180229-662a-480a-930b-dbe6dac02385"
select select "f1a52465-e371-47b0-b24f-eca2e88328d0"
select select "true"
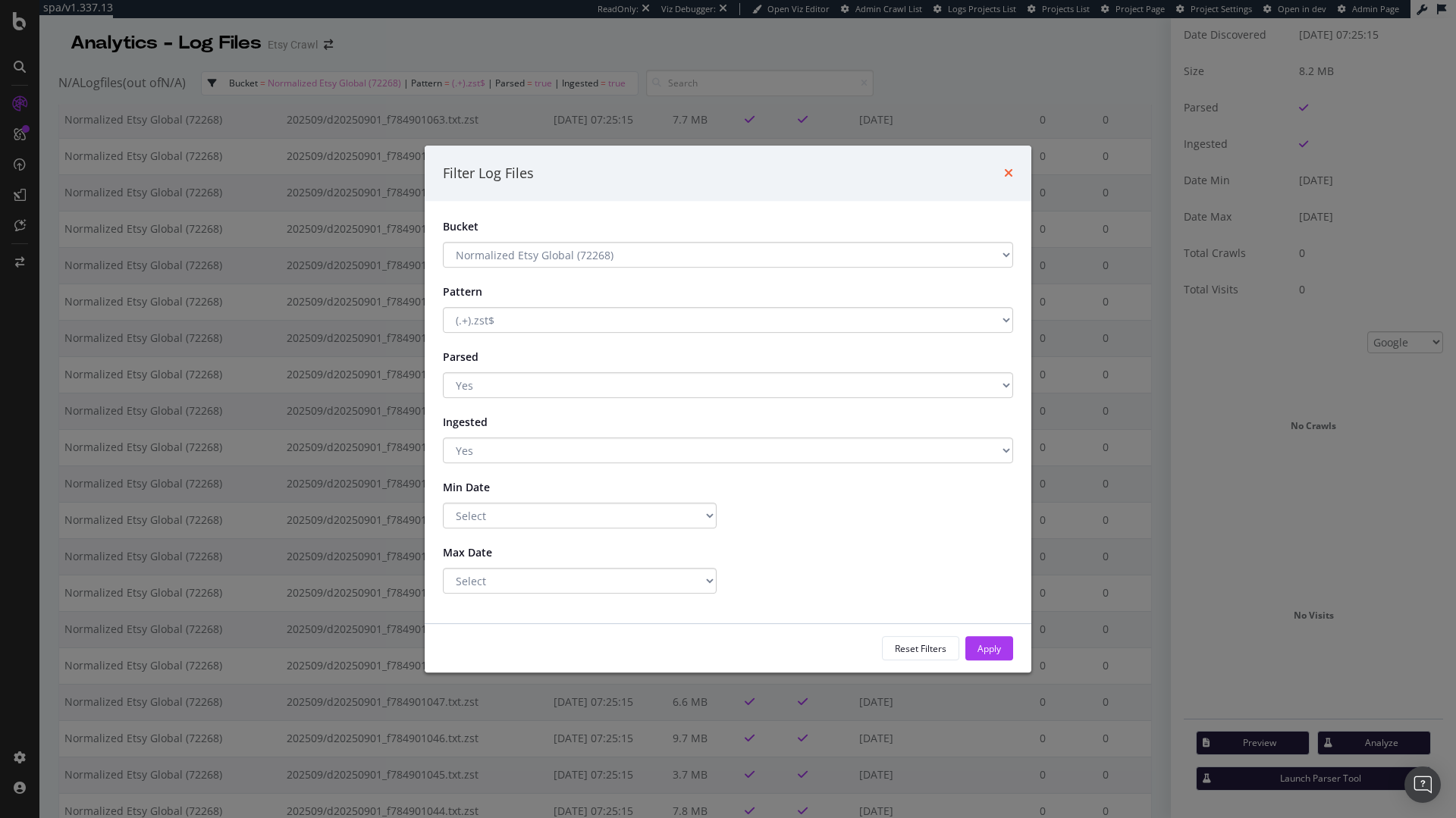
click at [1005, 170] on icon "times" at bounding box center [1008, 173] width 9 height 13
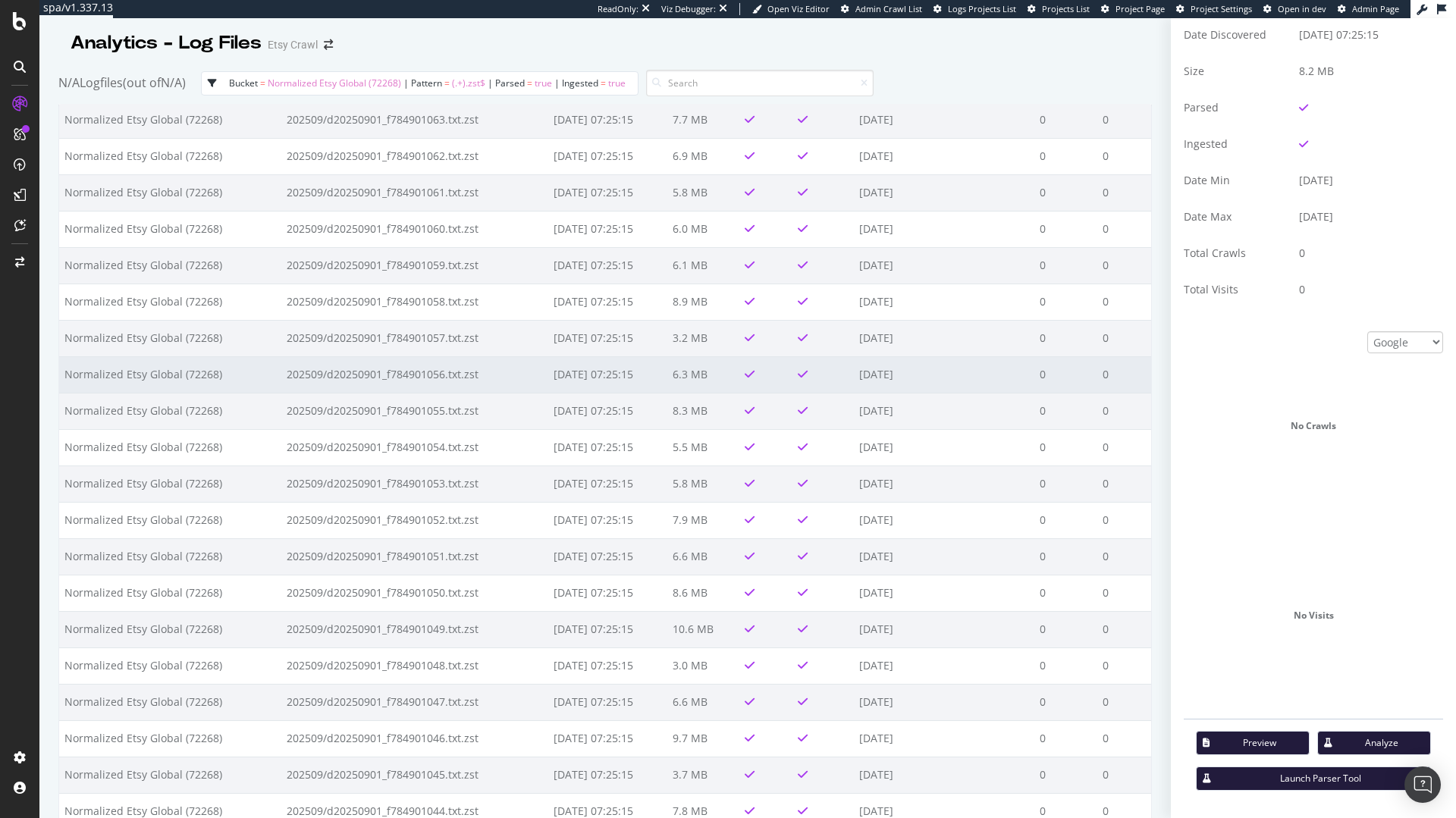
click at [425, 357] on td "202509/d20250901_f784901056.txt.zst" at bounding box center [415, 375] width 267 height 37
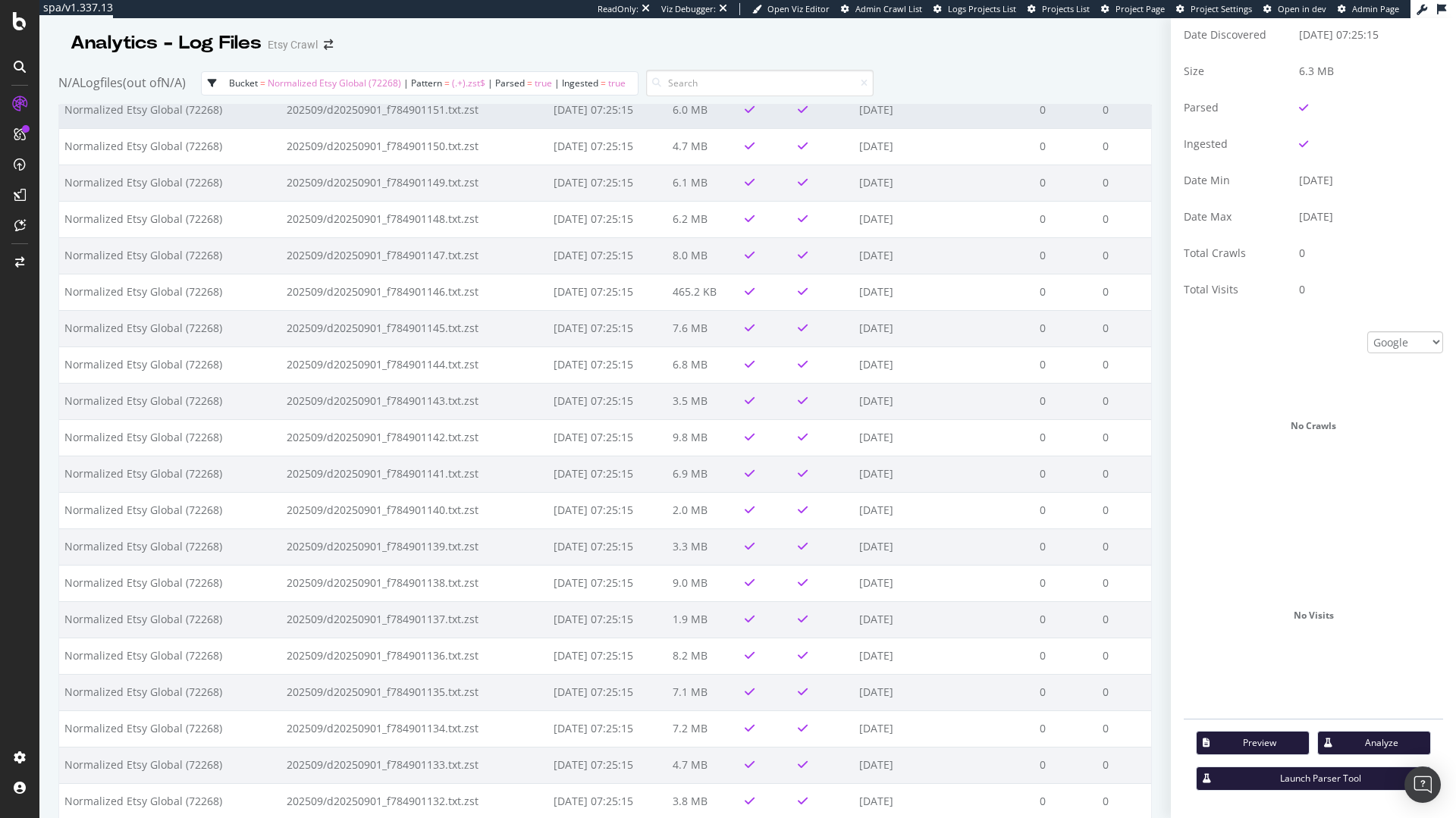
scroll to position [409, 0]
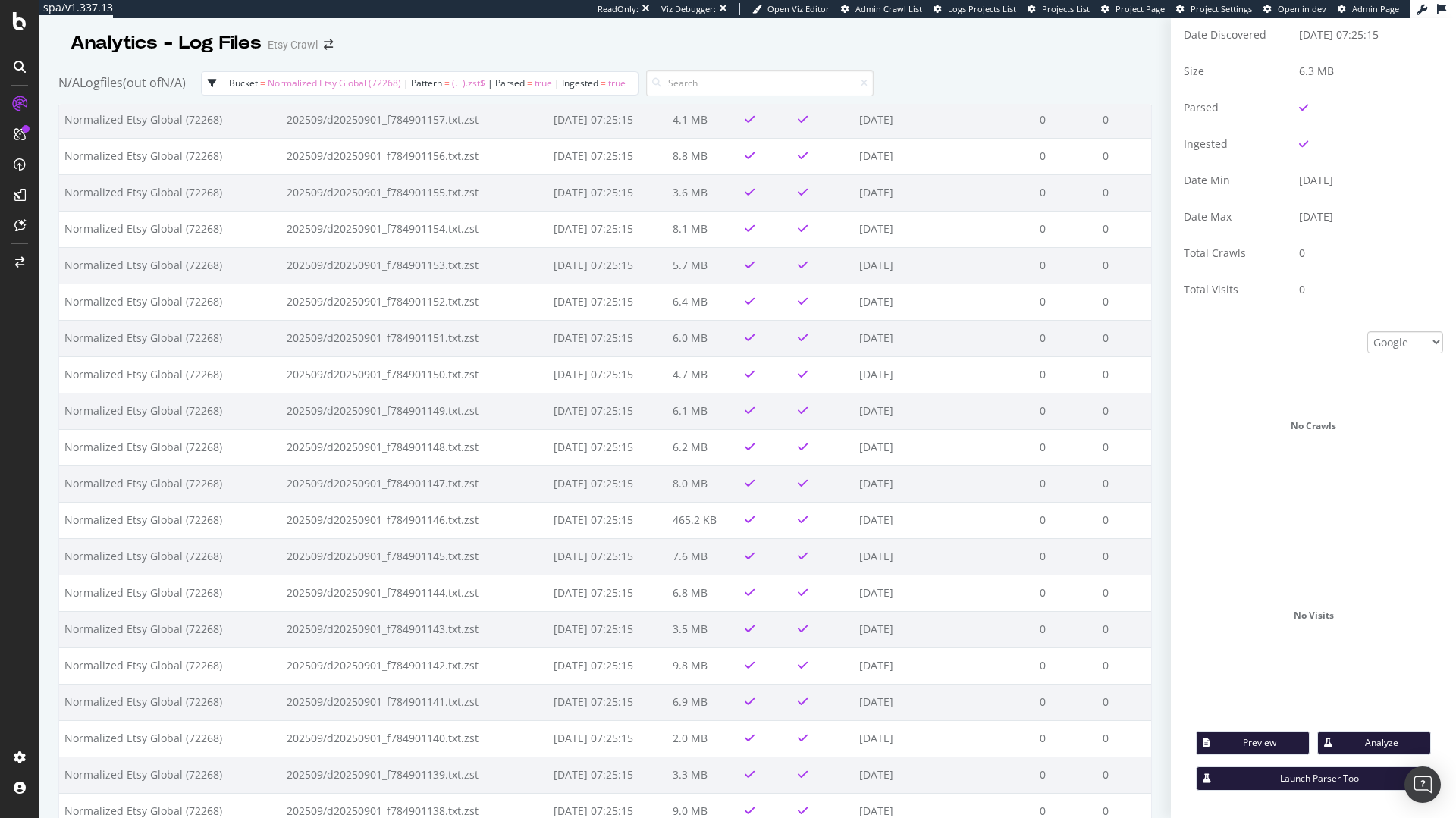
click at [401, 88] on span "Normalized Etsy Global (72268)" at bounding box center [335, 82] width 133 height 13
select select "6b180229-662a-480a-930b-dbe6dac02385"
select select "f1a52465-e371-47b0-b24f-eca2e88328d0"
select select "true"
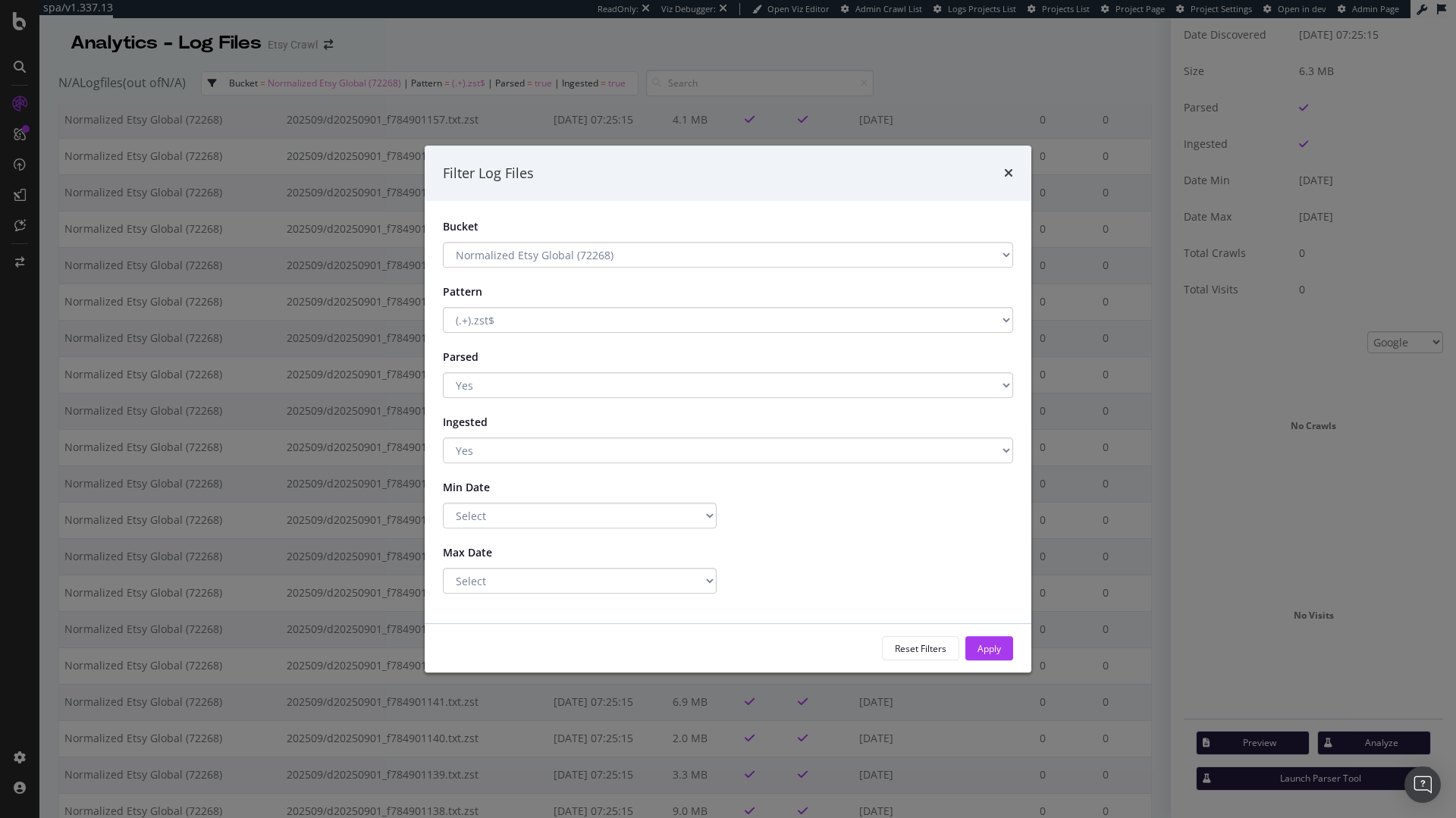
click at [565, 498] on div "Min Date" at bounding box center [727, 488] width 593 height 28
click at [556, 442] on select "Select Yes No" at bounding box center [728, 451] width 570 height 26
click at [1013, 177] on div "Filter Log Files" at bounding box center [728, 174] width 607 height 56
click at [1007, 168] on icon "times" at bounding box center [1008, 173] width 9 height 13
